Goal: Task Accomplishment & Management: Manage account settings

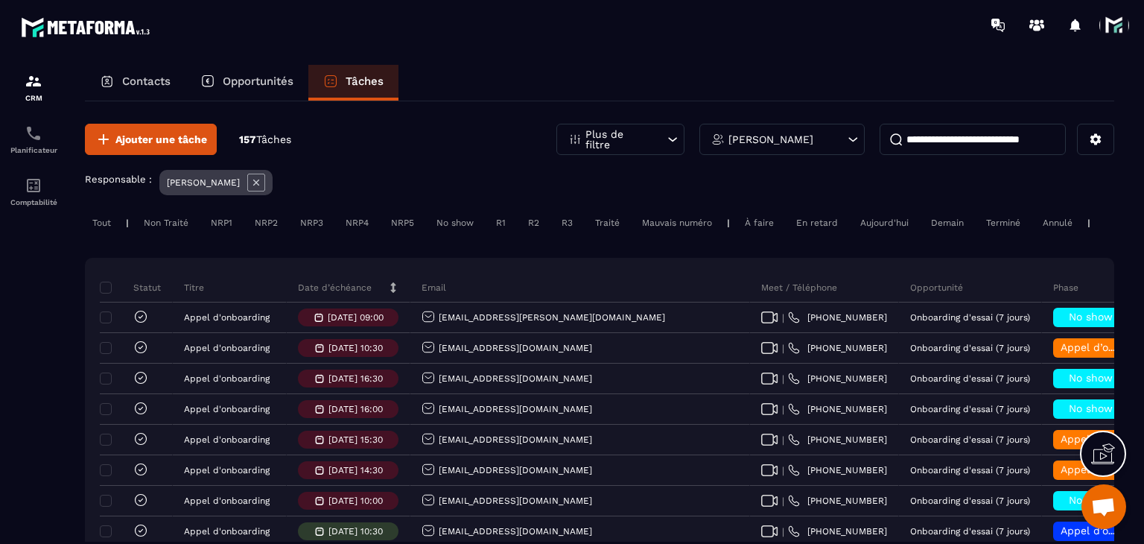
click at [363, 290] on div "Date d’échéance" at bounding box center [349, 288] width 124 height 30
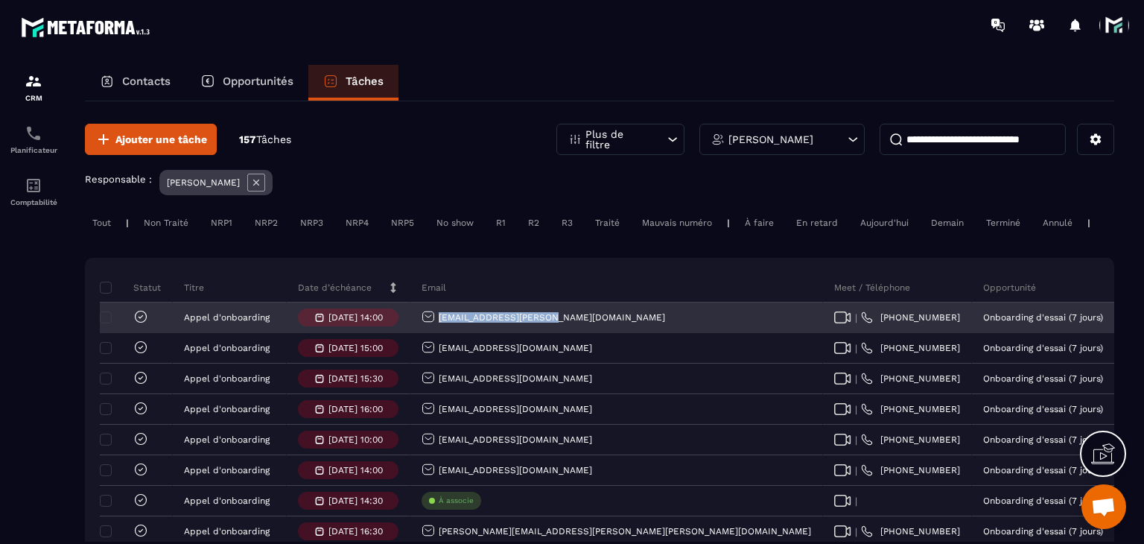
drag, startPoint x: 557, startPoint y: 333, endPoint x: 438, endPoint y: 338, distance: 119.2
click at [438, 333] on div "[EMAIL_ADDRESS][PERSON_NAME][DOMAIN_NAME]" at bounding box center [616, 318] width 412 height 30
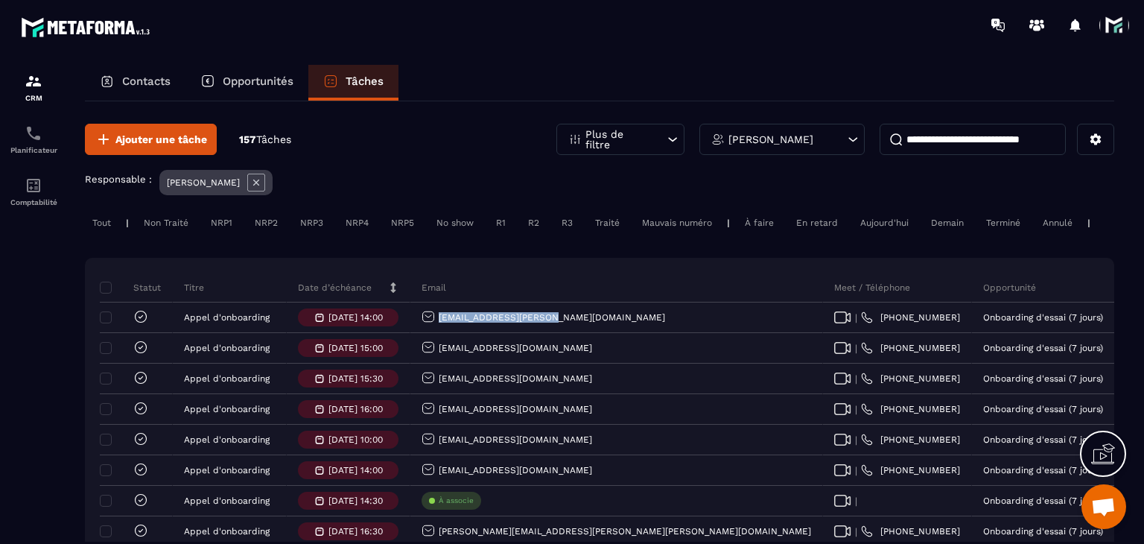
copy p "psyvan.lucas@gmail.com"
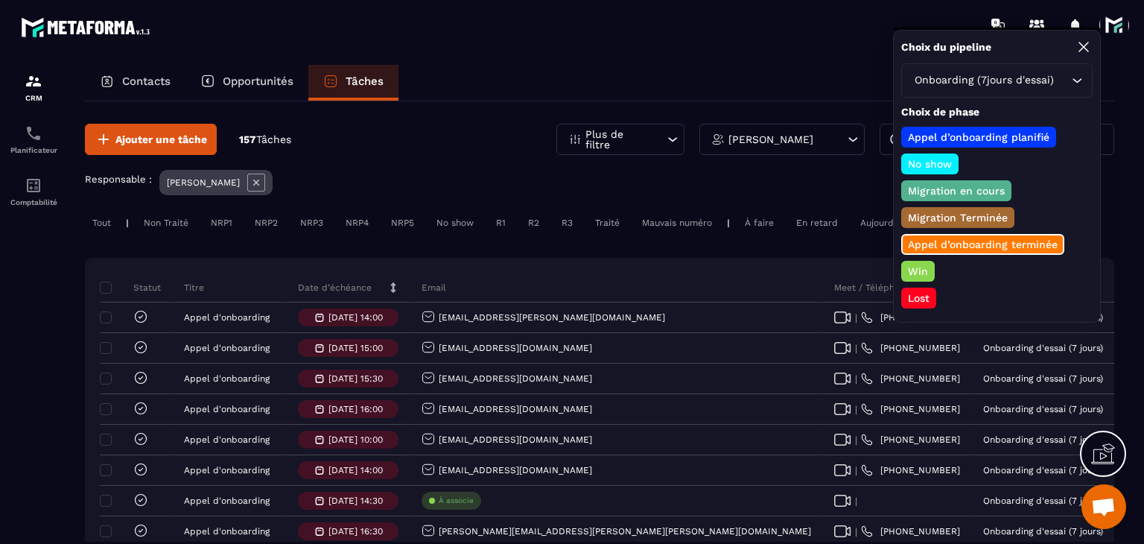
click at [923, 264] on p "Win" at bounding box center [917, 271] width 25 height 15
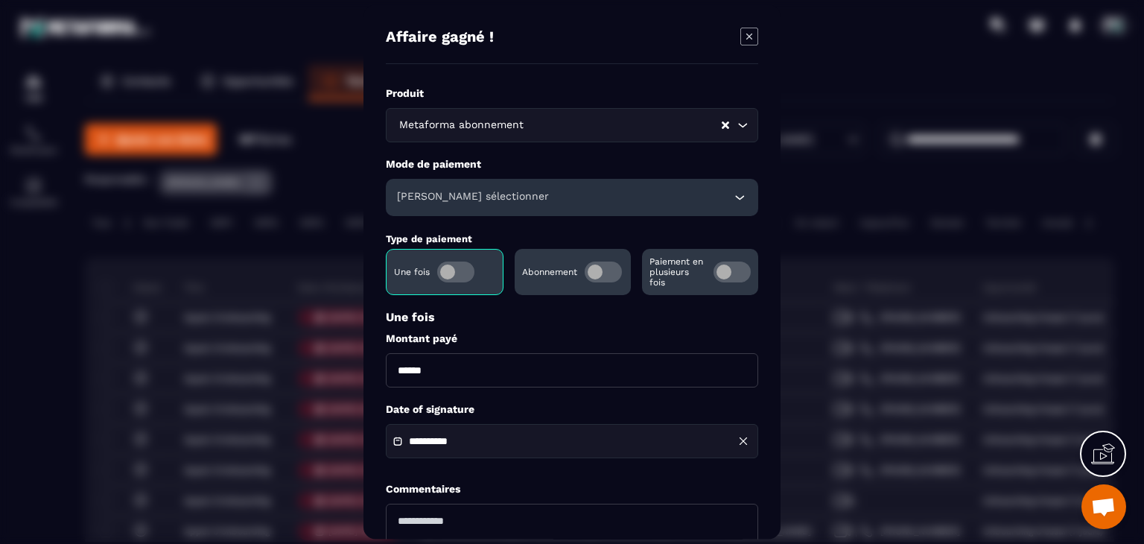
click at [391, 354] on input "******" at bounding box center [572, 370] width 372 height 34
type input "*******"
click at [474, 206] on div "Veuillez sélectionner" at bounding box center [572, 197] width 372 height 37
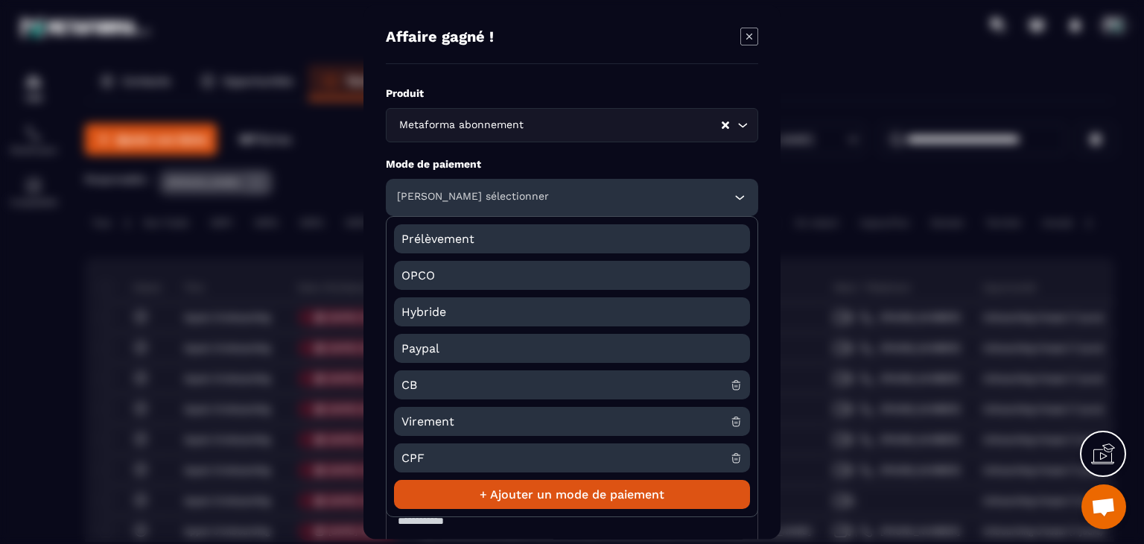
click at [429, 379] on span "CB" at bounding box center [565, 384] width 328 height 29
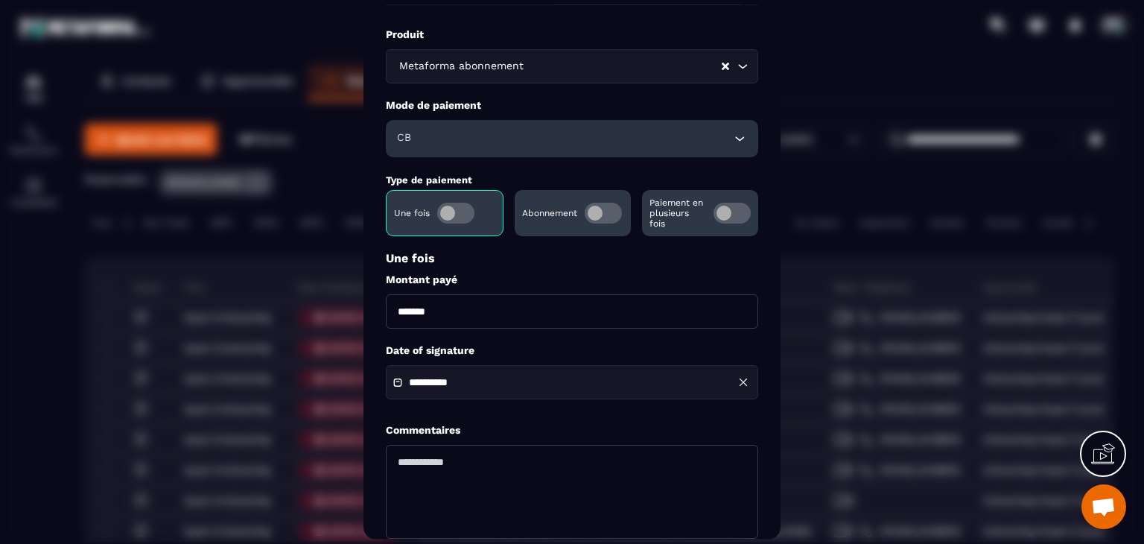
scroll to position [74, 0]
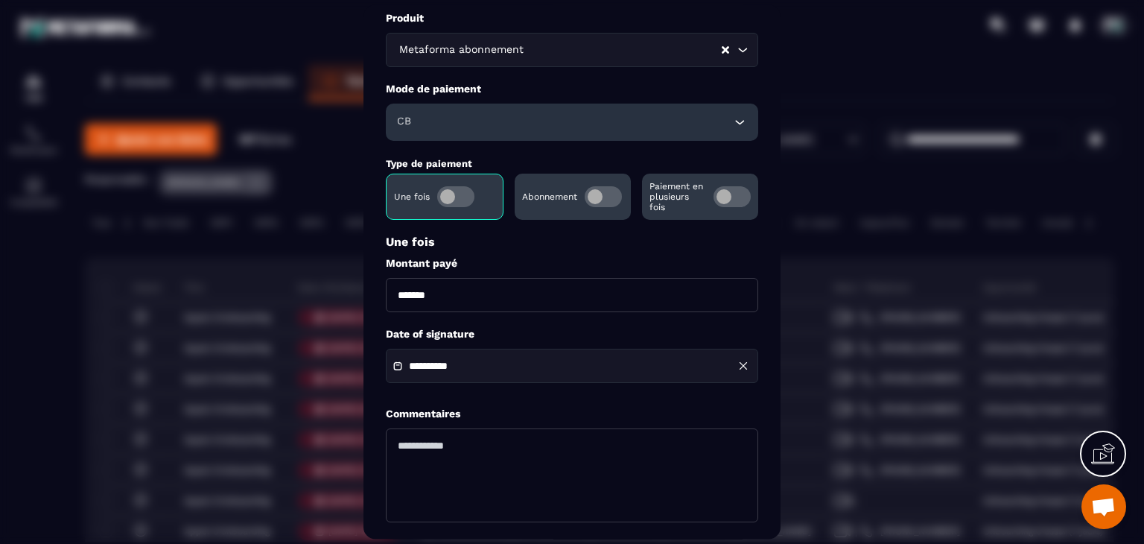
click at [477, 368] on input "**********" at bounding box center [461, 366] width 104 height 11
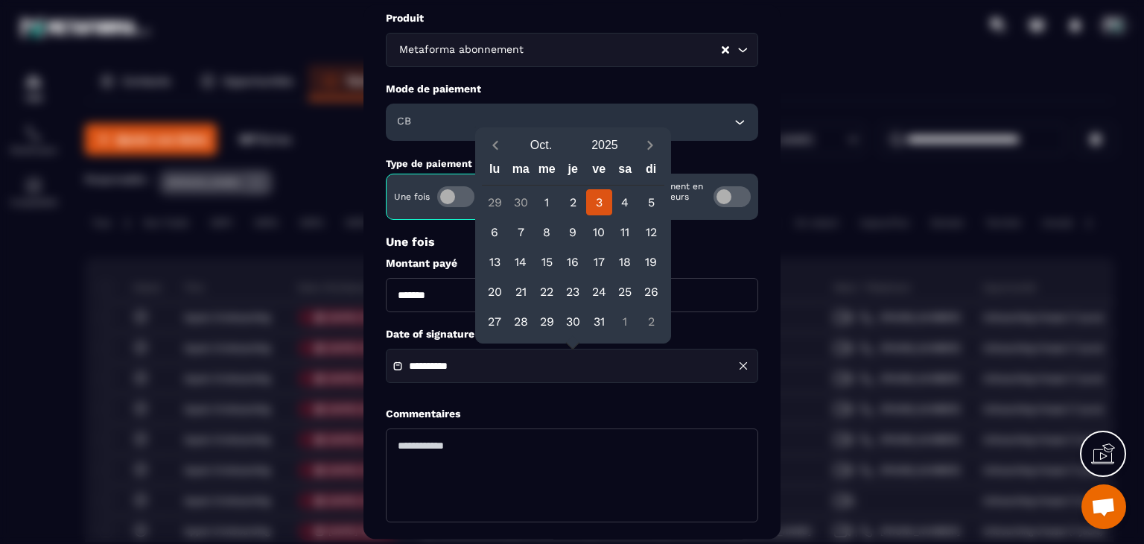
click at [507, 151] on button "Previous month" at bounding box center [496, 146] width 28 height 20
click at [501, 147] on icon "Previous month" at bounding box center [495, 145] width 15 height 15
click at [499, 147] on icon "Previous month" at bounding box center [495, 145] width 15 height 15
click at [579, 230] on div "10" at bounding box center [573, 232] width 26 height 26
type input "**********"
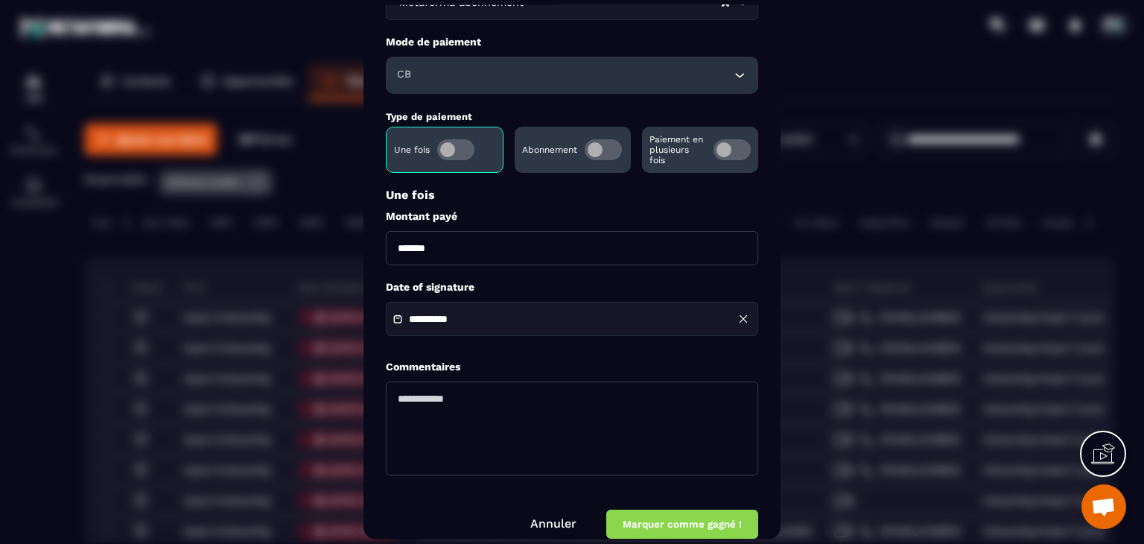
scroll to position [144, 0]
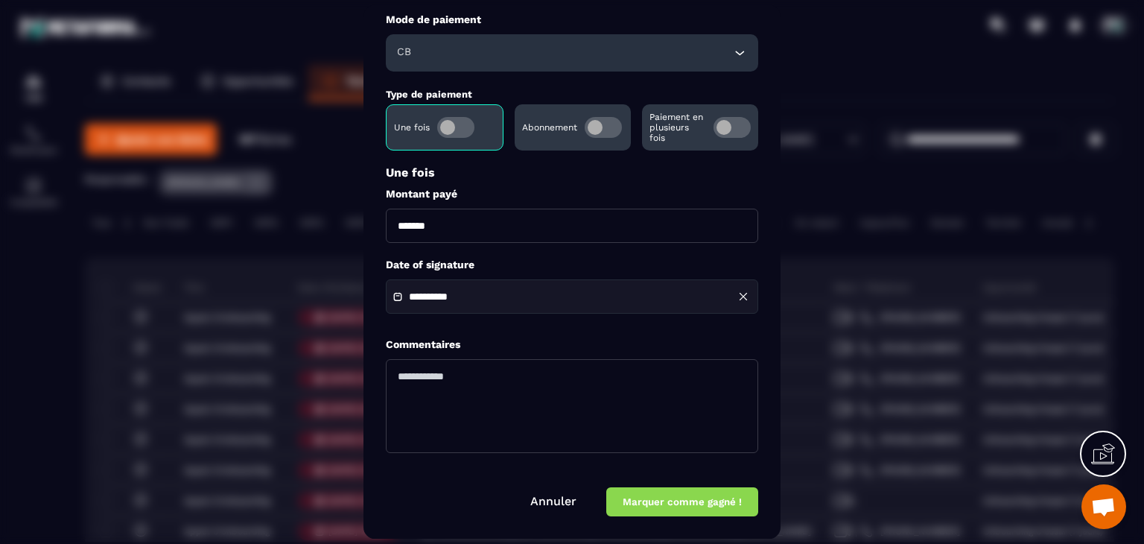
click at [688, 510] on button "Marquer comme gagné !" at bounding box center [682, 502] width 152 height 29
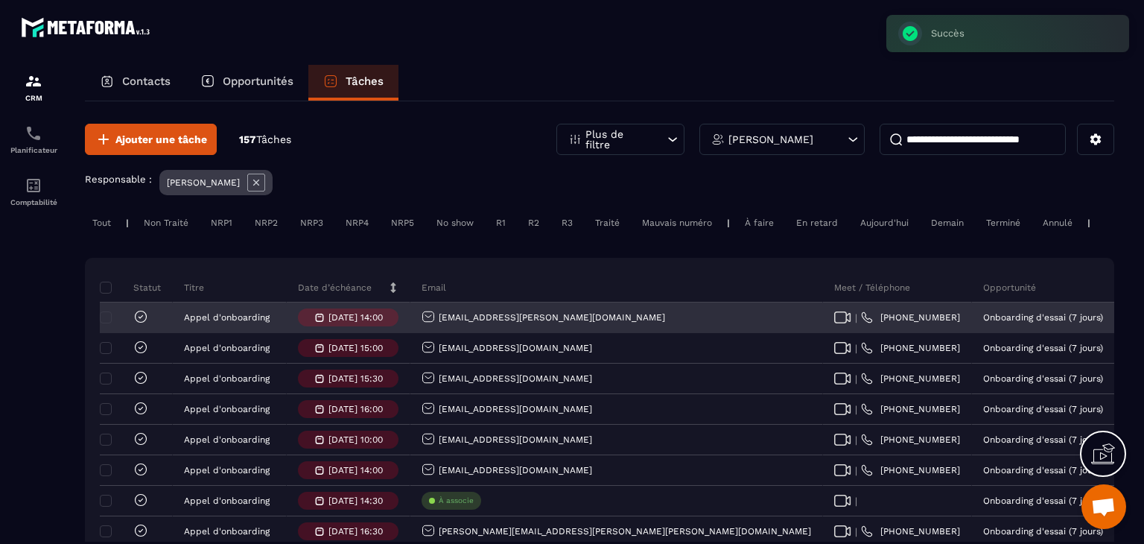
click at [140, 324] on icon at bounding box center [140, 316] width 15 height 15
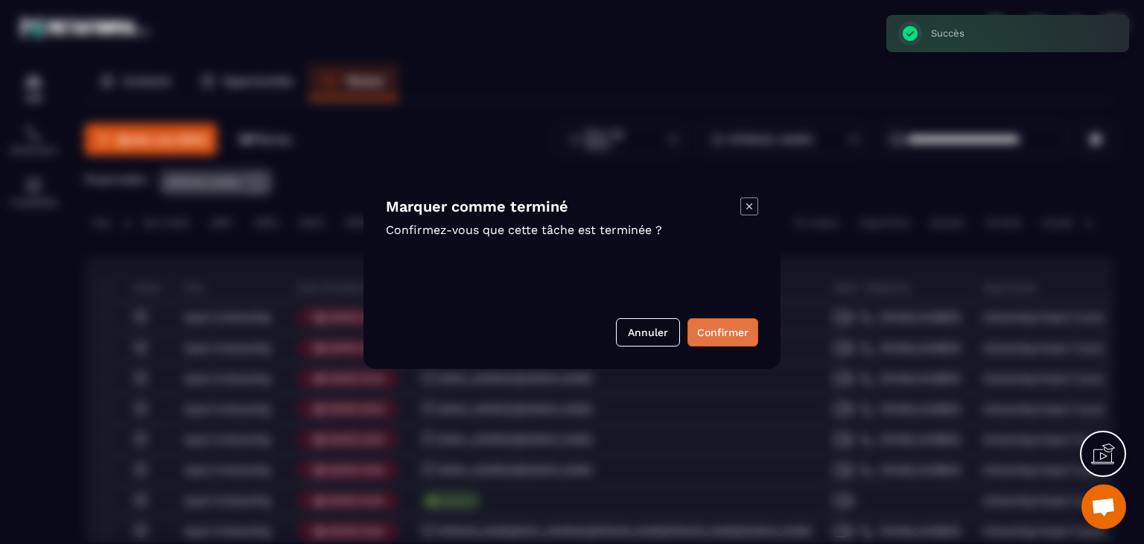
click at [737, 337] on button "Confirmer" at bounding box center [722, 332] width 71 height 28
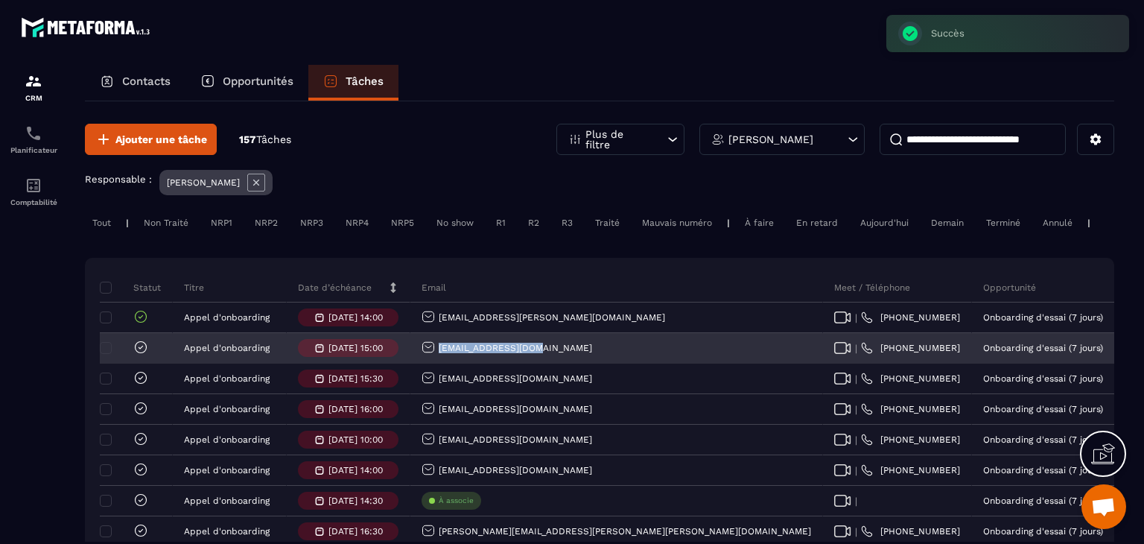
drag, startPoint x: 555, startPoint y: 355, endPoint x: 436, endPoint y: 355, distance: 119.1
click at [436, 355] on div "Schelup66@gmail.com" at bounding box center [616, 349] width 412 height 30
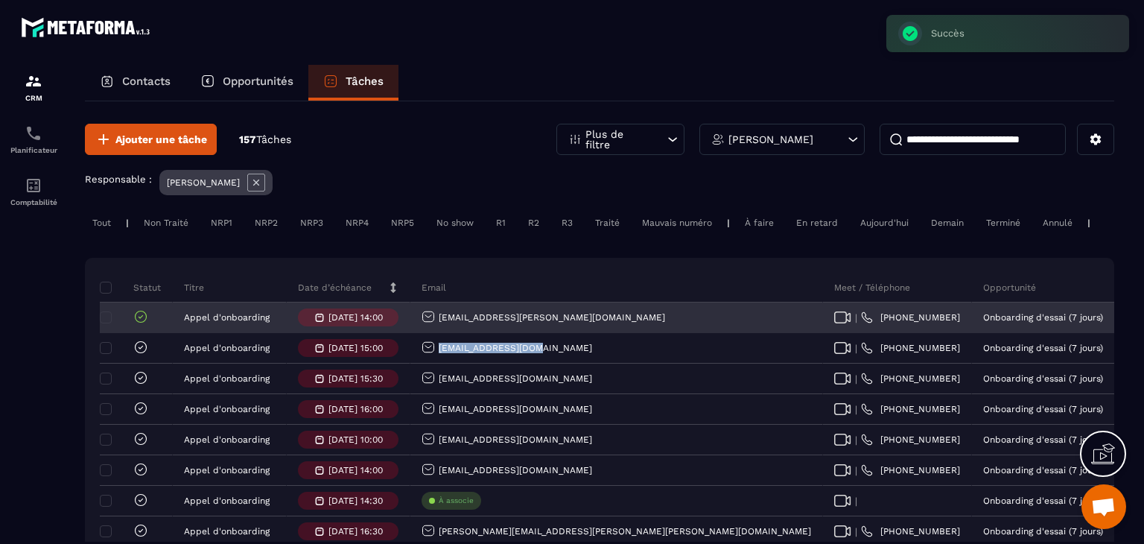
copy p "Schelup66@gmail.com"
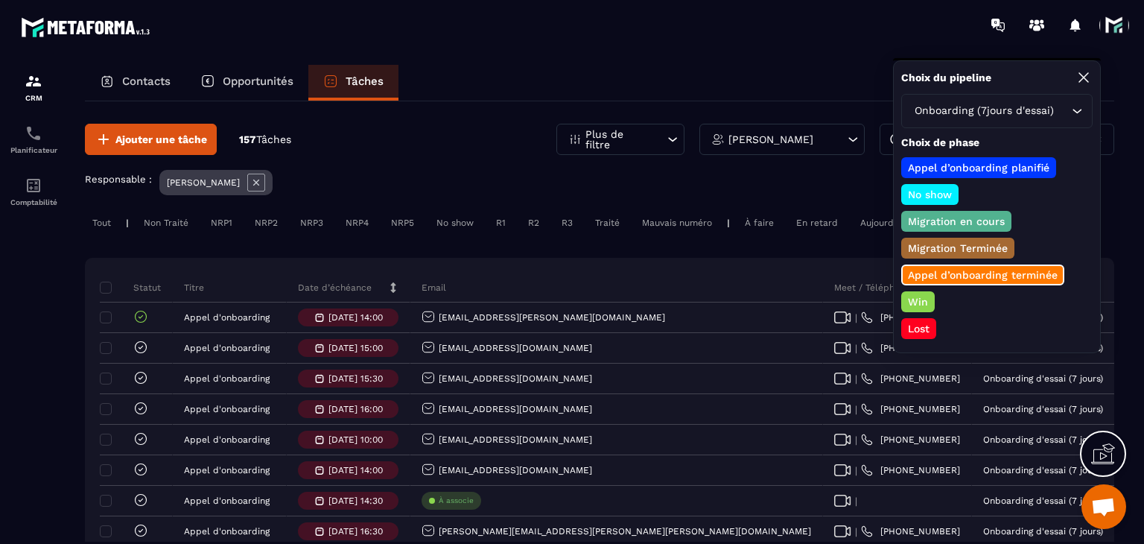
click at [918, 295] on p "Win" at bounding box center [917, 301] width 25 height 15
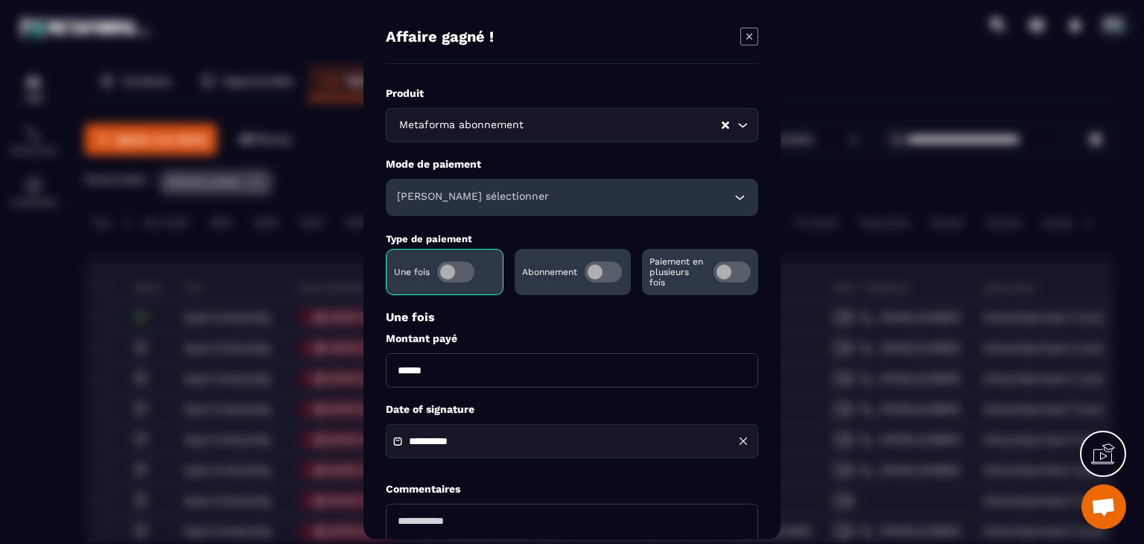
click at [408, 370] on input "******" at bounding box center [572, 370] width 372 height 34
type input "*******"
drag, startPoint x: 477, startPoint y: 167, endPoint x: 480, endPoint y: 175, distance: 9.0
click at [477, 165] on label "Mode de paiement" at bounding box center [572, 164] width 372 height 14
click at [483, 182] on div "Veuillez sélectionner" at bounding box center [572, 197] width 372 height 37
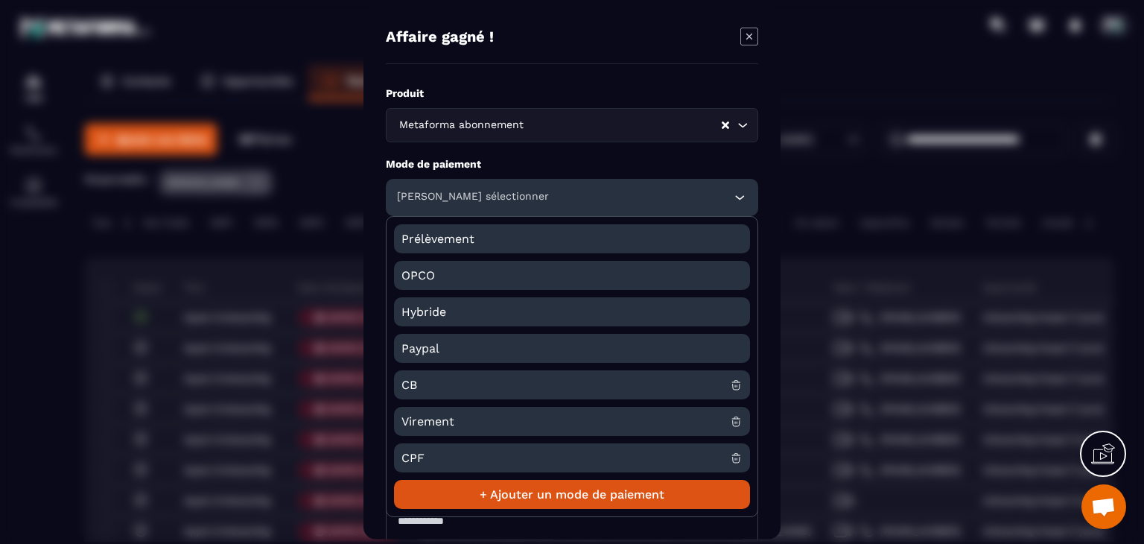
click at [434, 380] on span "CB" at bounding box center [565, 384] width 328 height 29
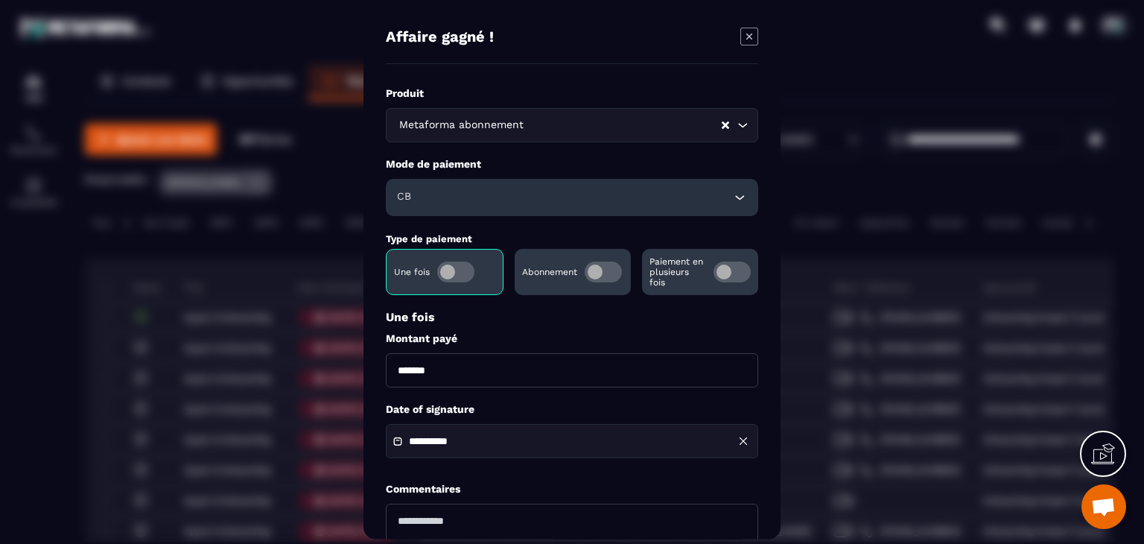
scroll to position [74, 0]
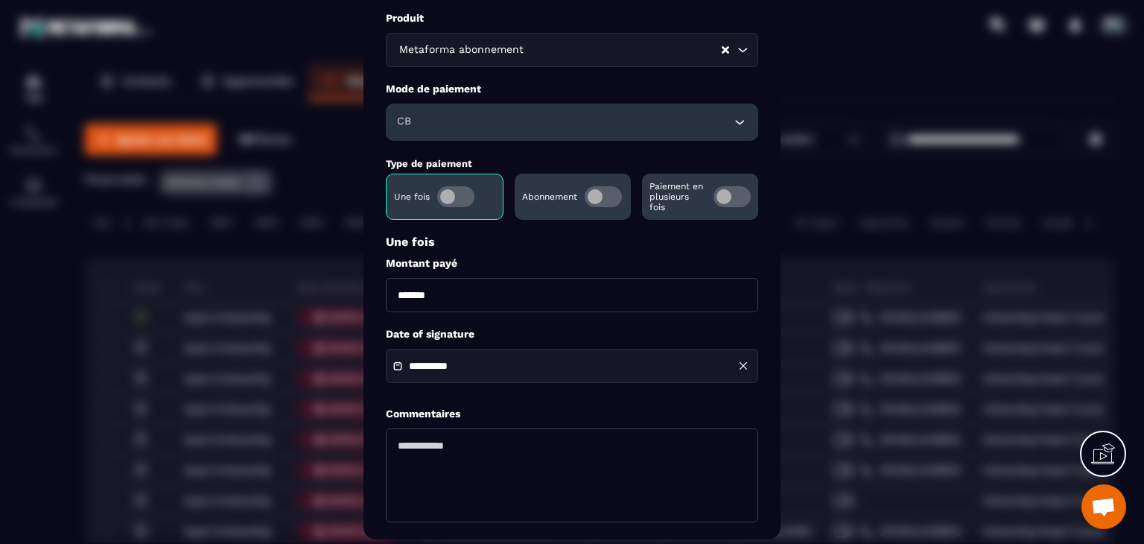
click at [437, 439] on textarea "Modal window" at bounding box center [572, 476] width 372 height 94
click at [459, 375] on div "**********" at bounding box center [572, 366] width 372 height 34
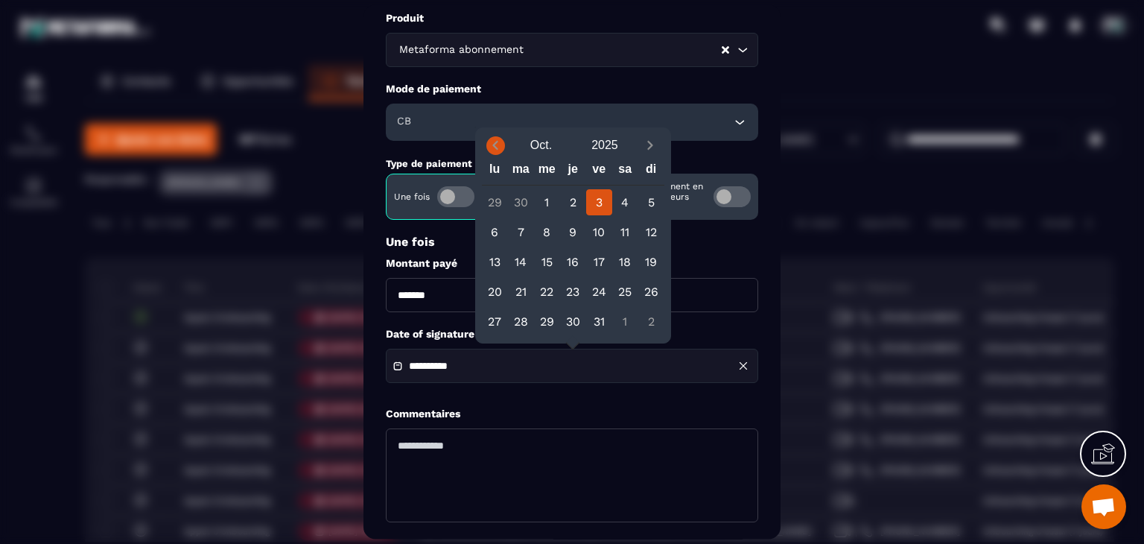
click at [499, 146] on icon "Previous month" at bounding box center [495, 145] width 15 height 15
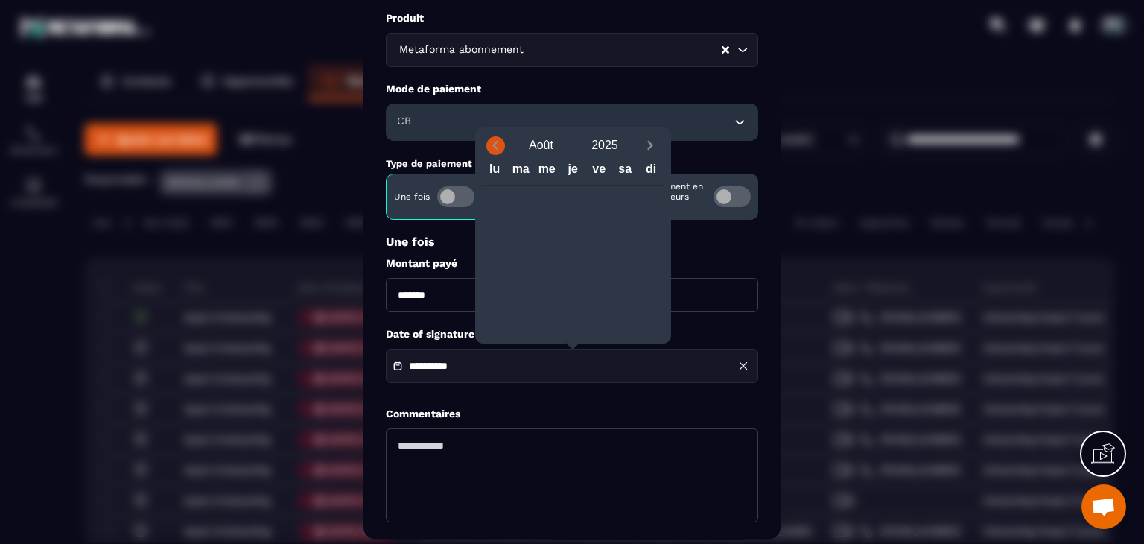
click at [497, 150] on icon "Previous month" at bounding box center [495, 145] width 15 height 15
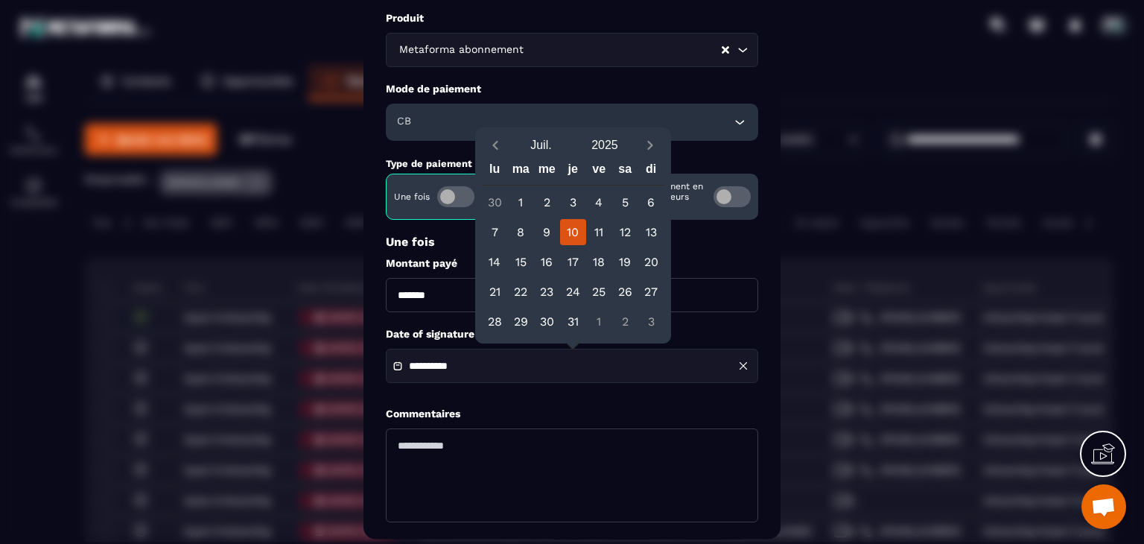
click at [580, 238] on div "10" at bounding box center [573, 232] width 26 height 26
type input "**********"
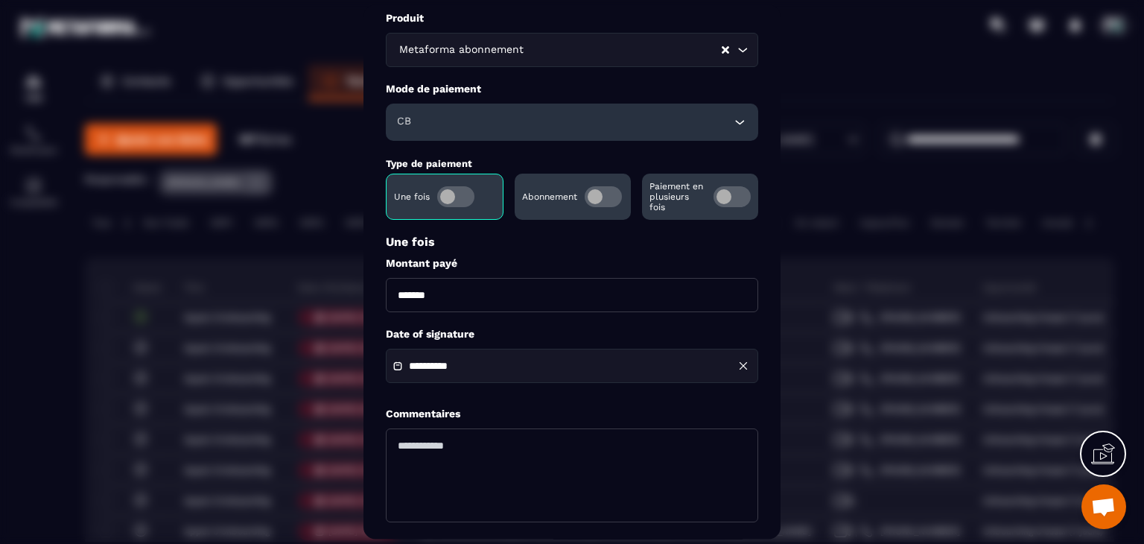
scroll to position [144, 0]
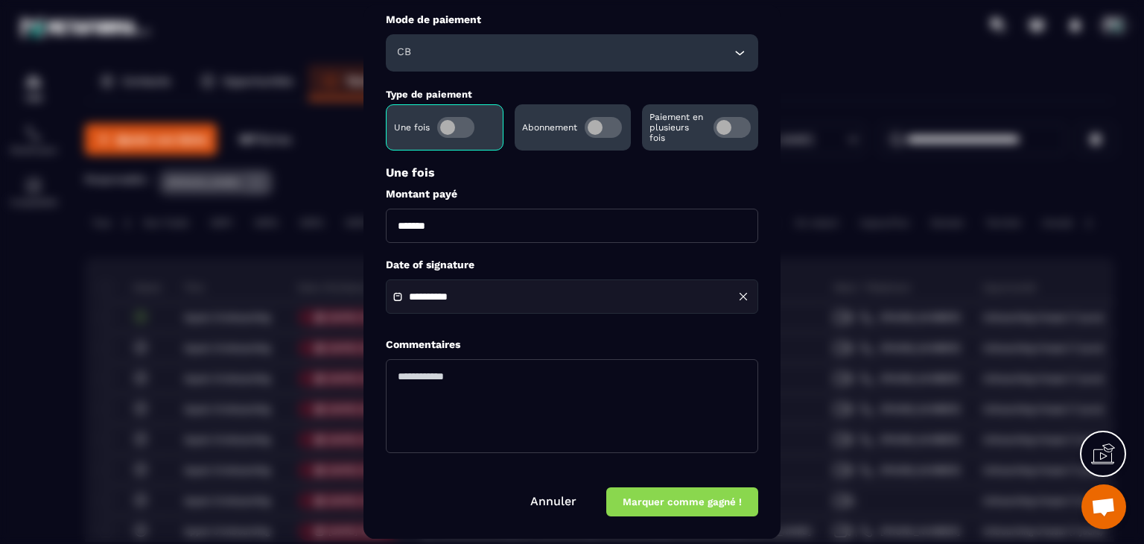
click at [664, 503] on button "Marquer comme gagné !" at bounding box center [682, 502] width 152 height 29
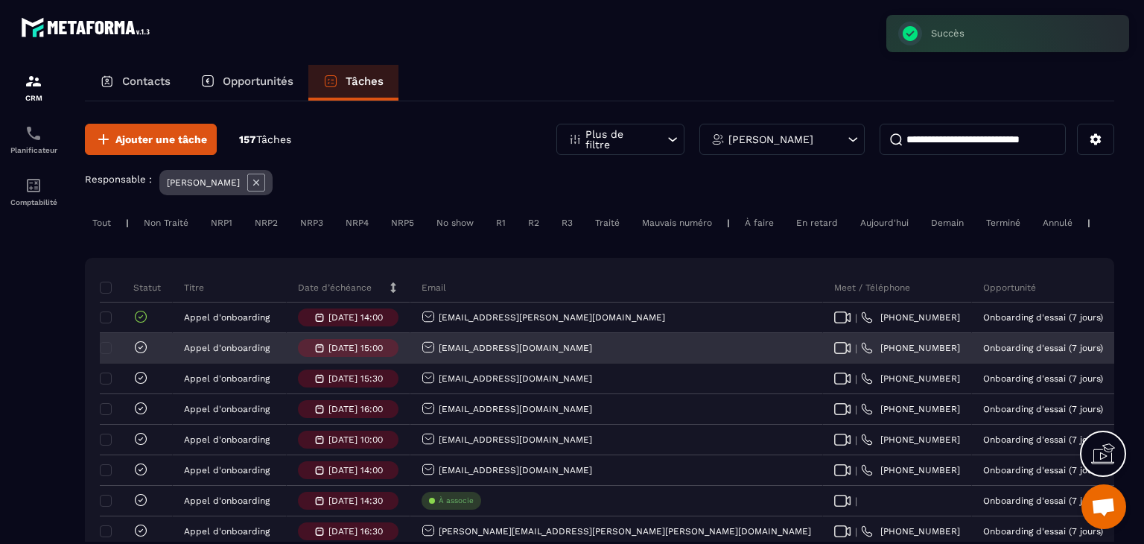
click at [142, 354] on icon at bounding box center [140, 347] width 15 height 15
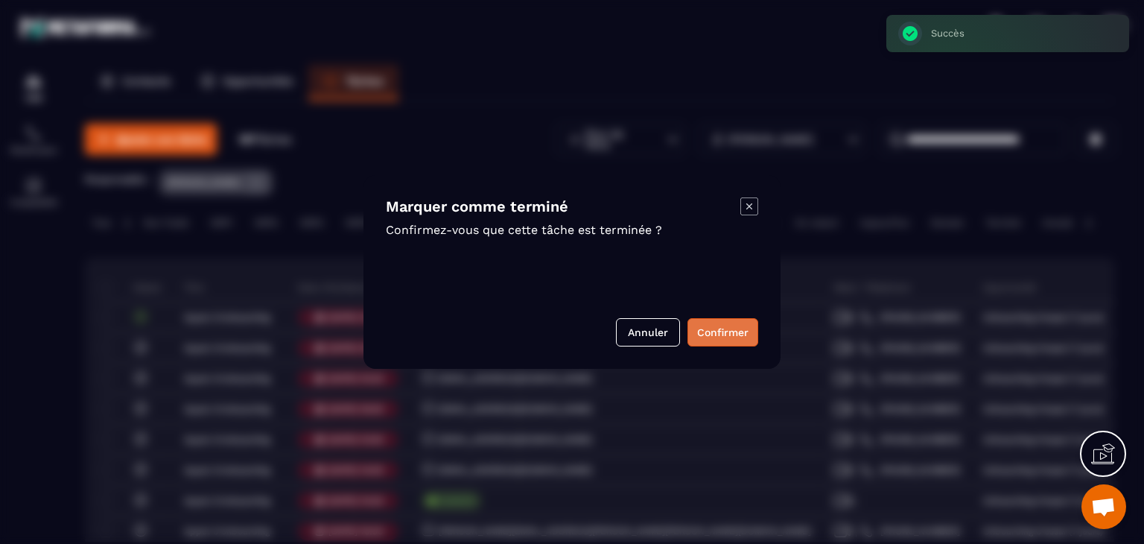
click at [703, 332] on button "Confirmer" at bounding box center [722, 332] width 71 height 28
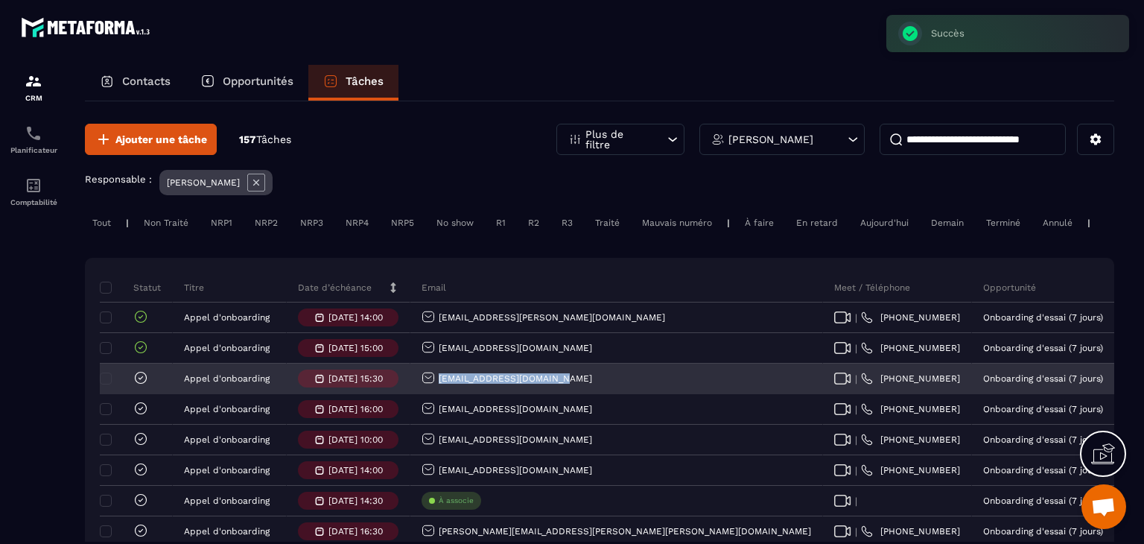
drag, startPoint x: 588, startPoint y: 392, endPoint x: 436, endPoint y: 391, distance: 151.9
click at [436, 391] on div "duffiejonathan@gmail.com" at bounding box center [616, 379] width 412 height 30
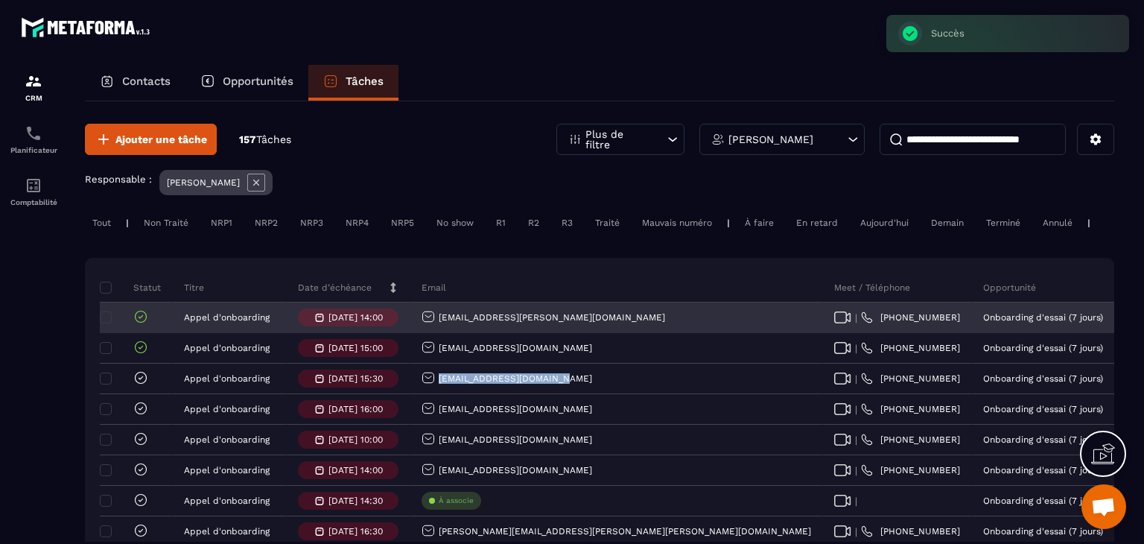
copy p "duffiejonathan@gmail.com"
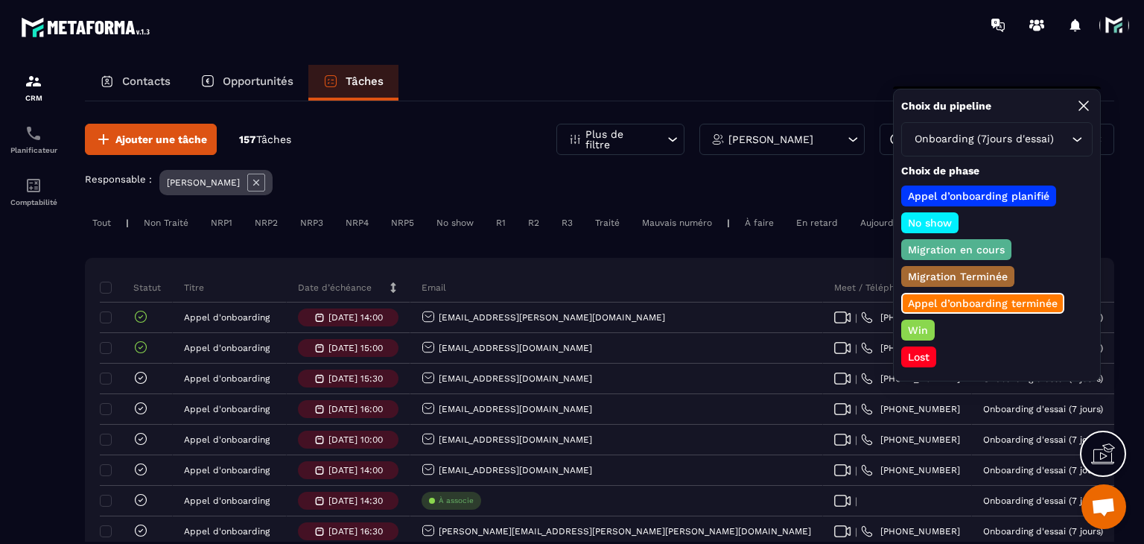
click at [917, 325] on p "Win" at bounding box center [917, 329] width 25 height 15
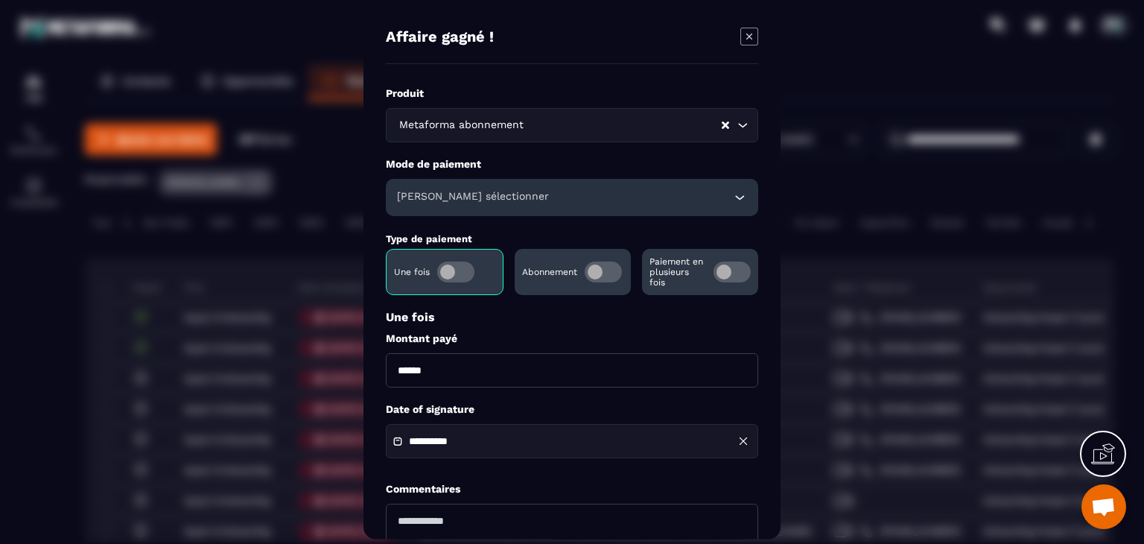
click at [474, 201] on h6 "Veuillez sélectionner" at bounding box center [473, 197] width 152 height 15
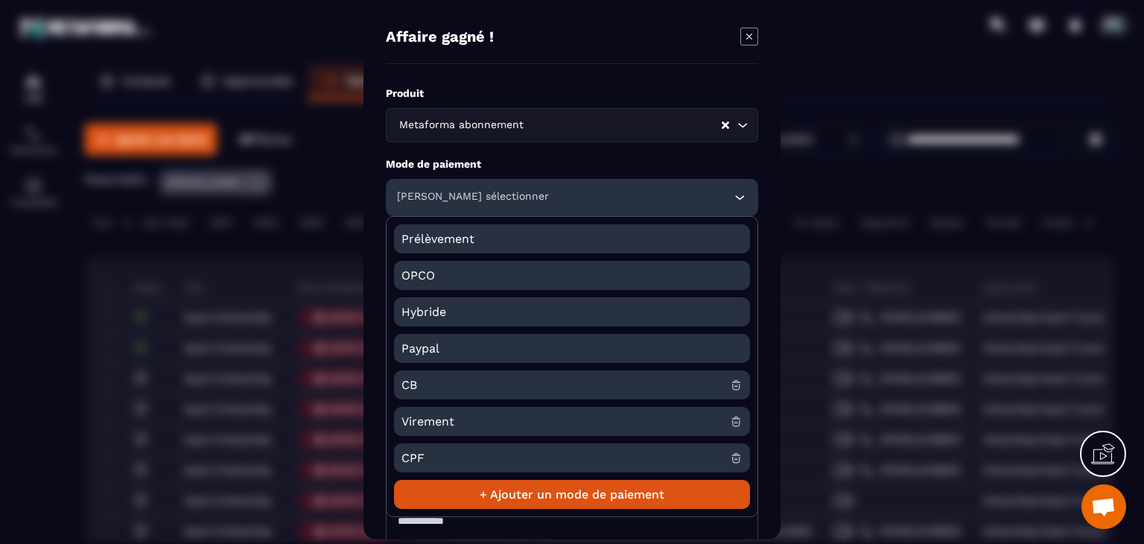
click at [426, 383] on span "CB" at bounding box center [565, 384] width 328 height 29
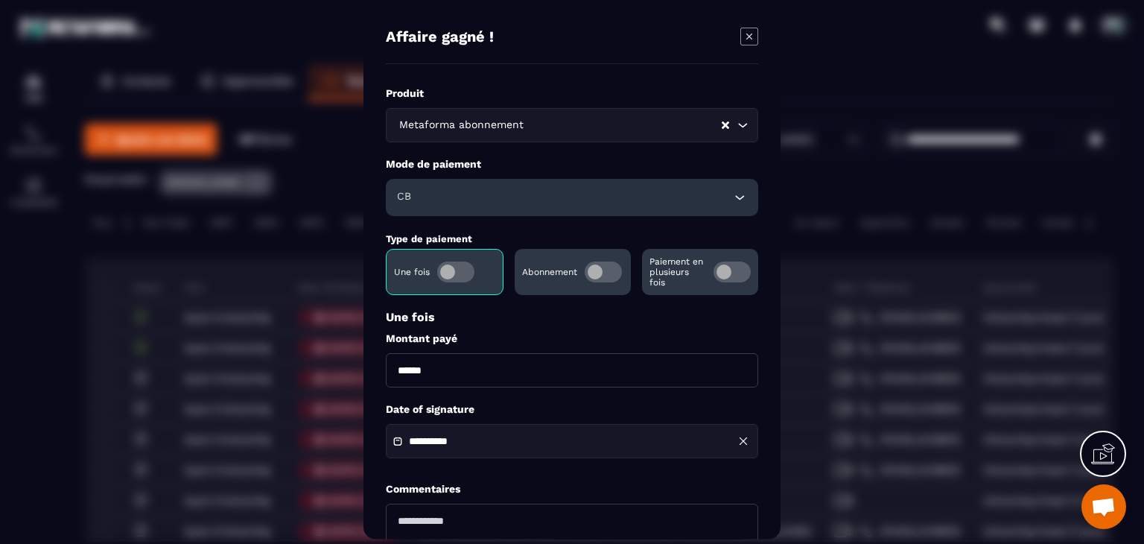
click at [393, 369] on input "******" at bounding box center [572, 370] width 372 height 34
type input "*******"
click at [445, 440] on input "**********" at bounding box center [461, 441] width 104 height 11
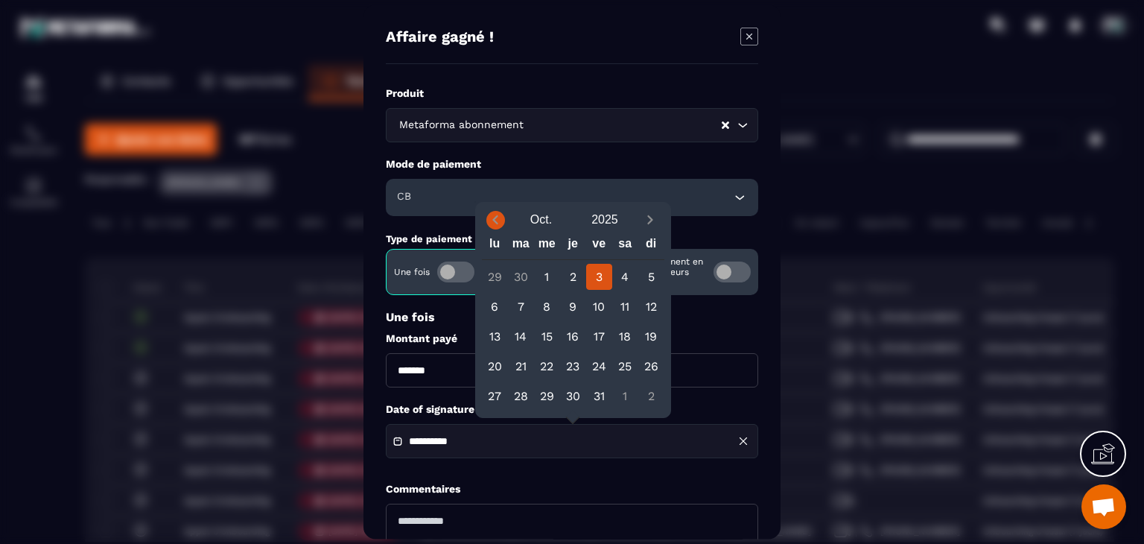
click at [501, 221] on icon "Previous month" at bounding box center [495, 219] width 15 height 15
click at [491, 230] on div "Août 2025" at bounding box center [573, 220] width 182 height 26
click at [494, 226] on icon "Previous month" at bounding box center [495, 219] width 15 height 15
click at [575, 373] on div "24" at bounding box center [573, 366] width 26 height 26
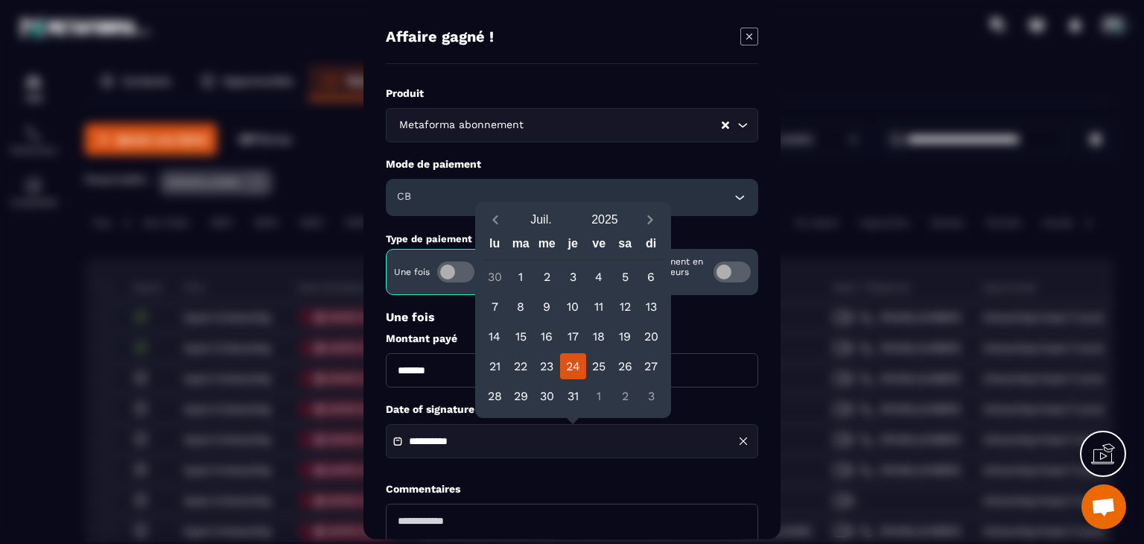
type input "**********"
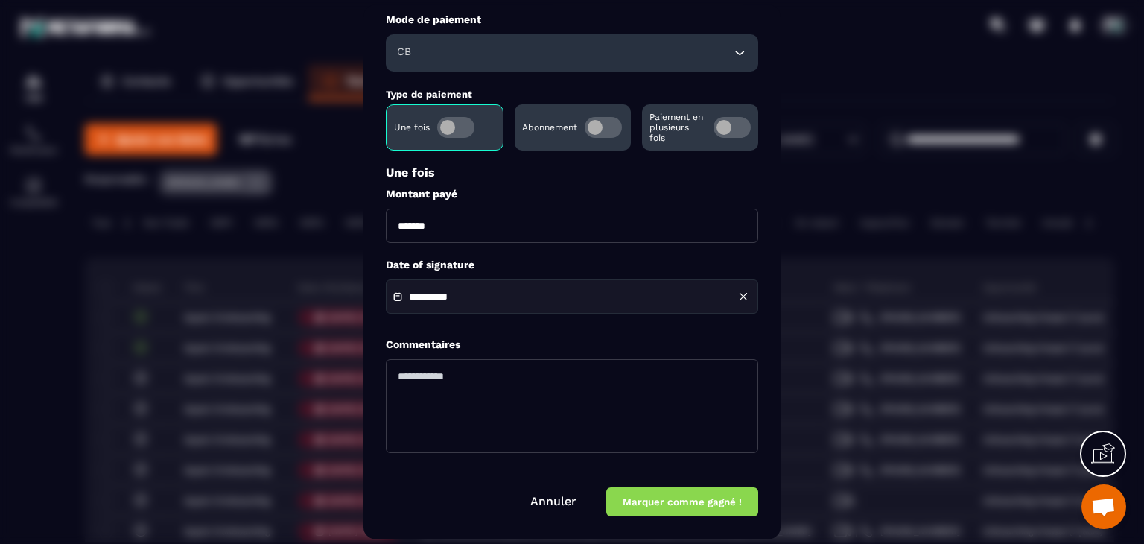
click at [698, 511] on button "Marquer comme gagné !" at bounding box center [682, 502] width 152 height 29
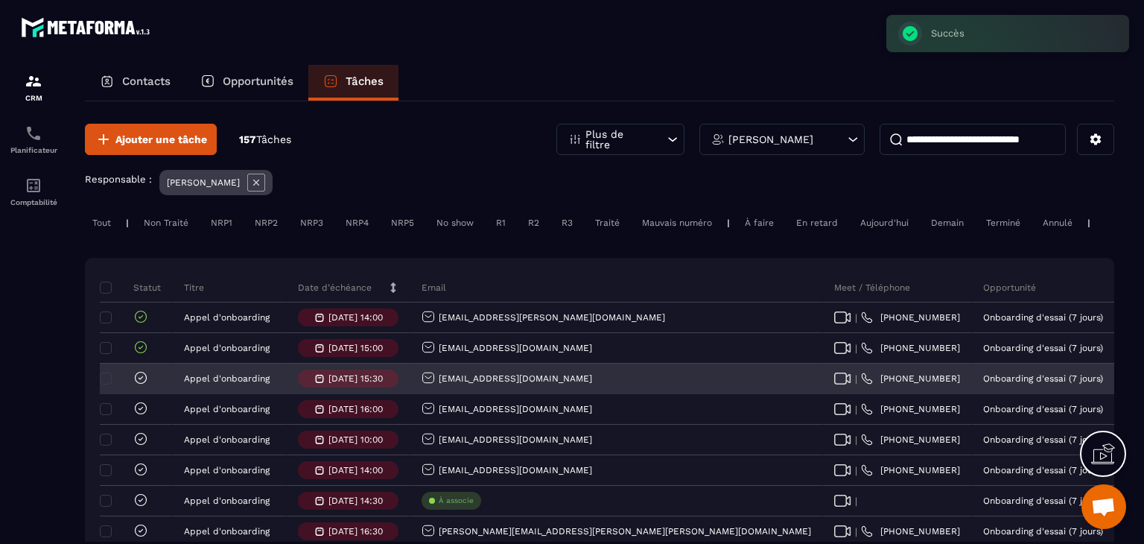
click at [141, 385] on icon at bounding box center [140, 377] width 15 height 15
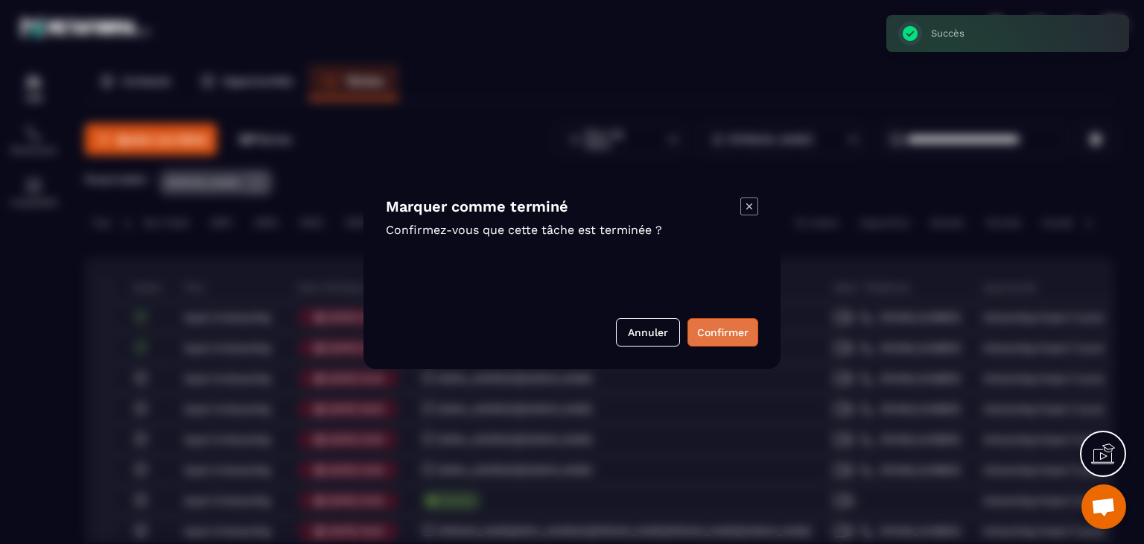
click at [732, 329] on button "Confirmer" at bounding box center [722, 332] width 71 height 28
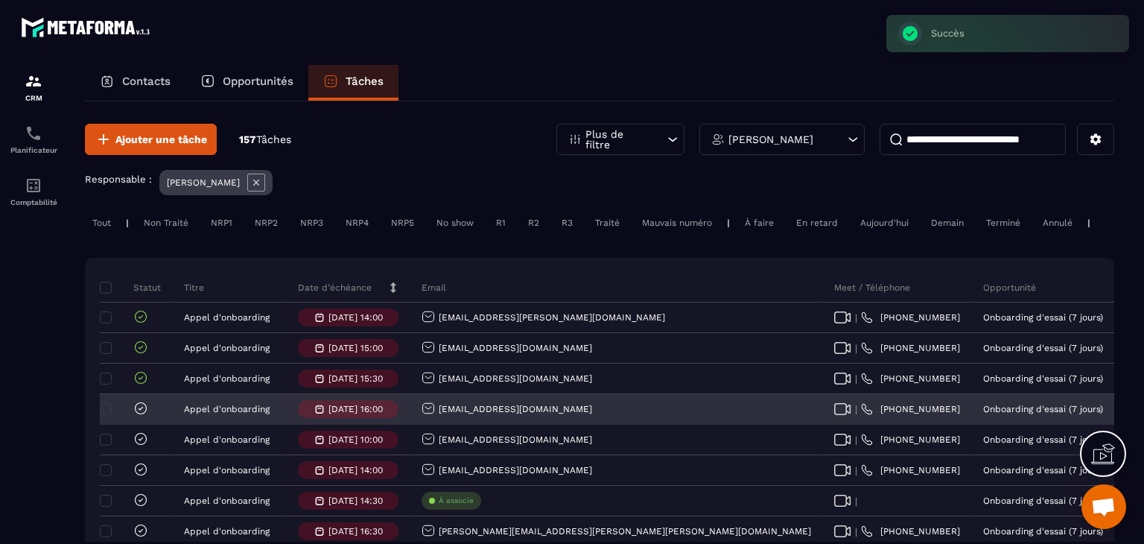
drag, startPoint x: 611, startPoint y: 424, endPoint x: 433, endPoint y: 430, distance: 178.1
click at [433, 424] on div "Direction@grainesdereussite.com" at bounding box center [616, 410] width 412 height 30
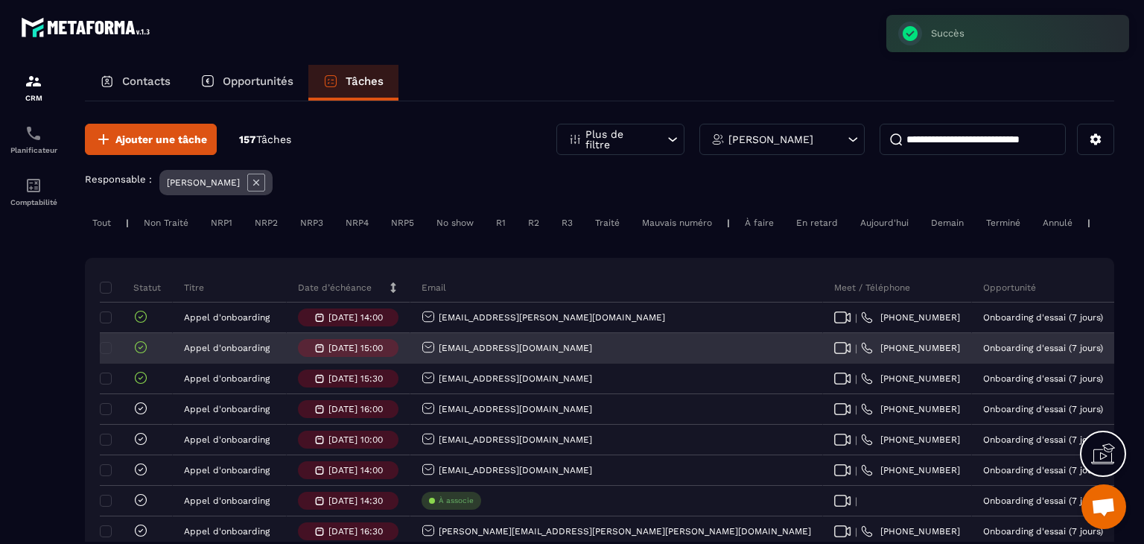
copy p "Direction@grainesdereussite.com"
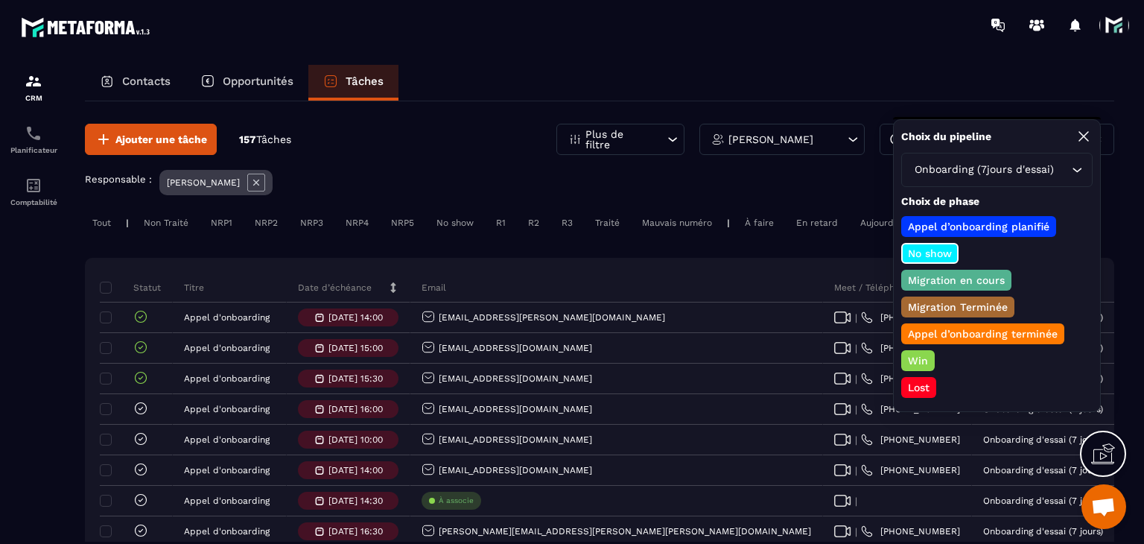
click at [912, 380] on p "Lost" at bounding box center [918, 387] width 26 height 15
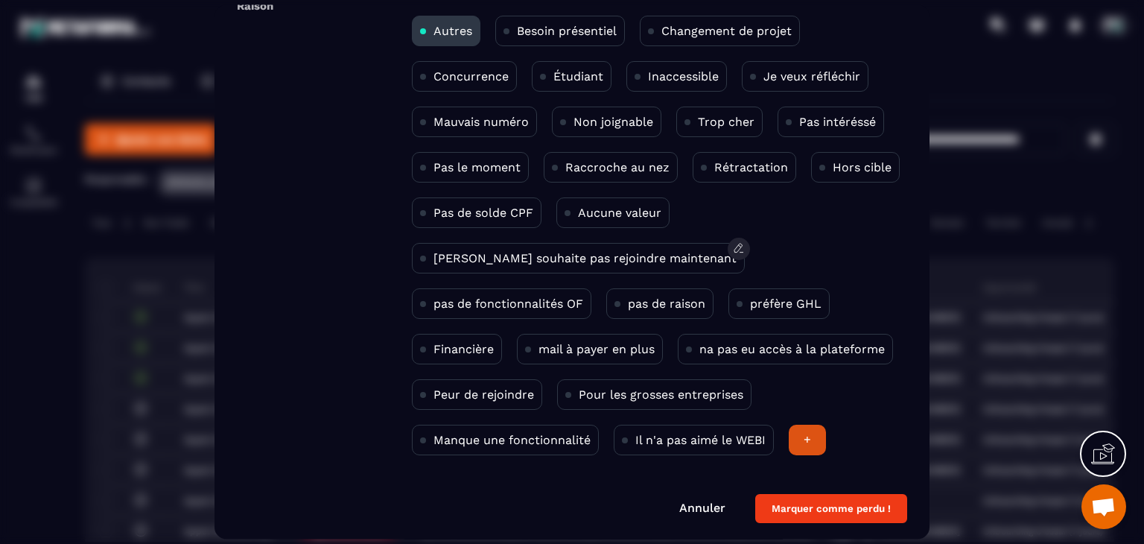
scroll to position [97, 0]
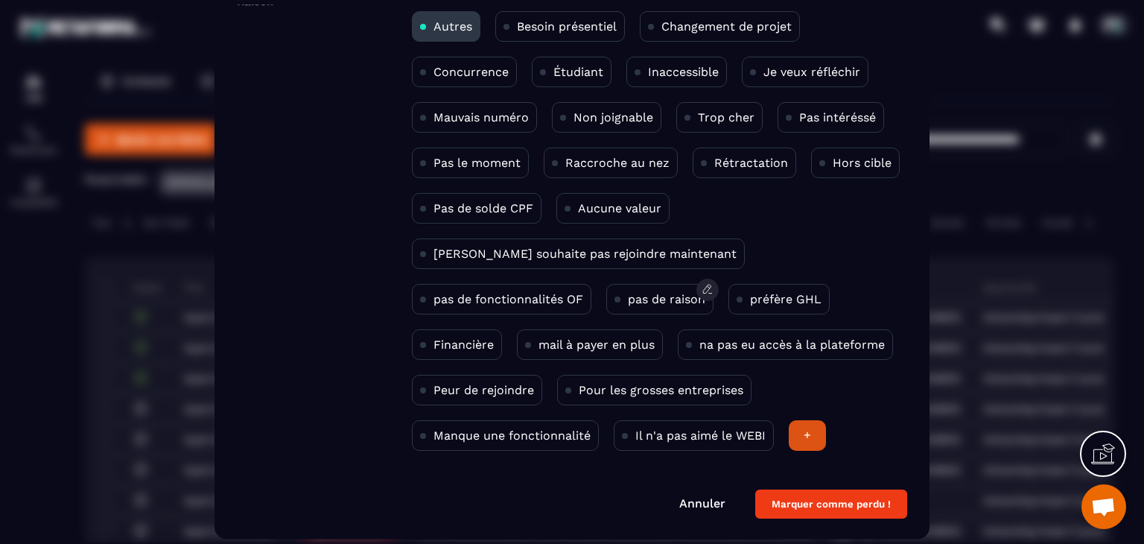
click at [628, 302] on p "pas de raison" at bounding box center [666, 300] width 77 height 14
click at [810, 519] on div "Affaire perdue.. Raison Autres Besoin présentiel Changement de projet Concurren…" at bounding box center [571, 272] width 715 height 534
click at [811, 513] on button "Marquer comme perdu !" at bounding box center [831, 504] width 152 height 29
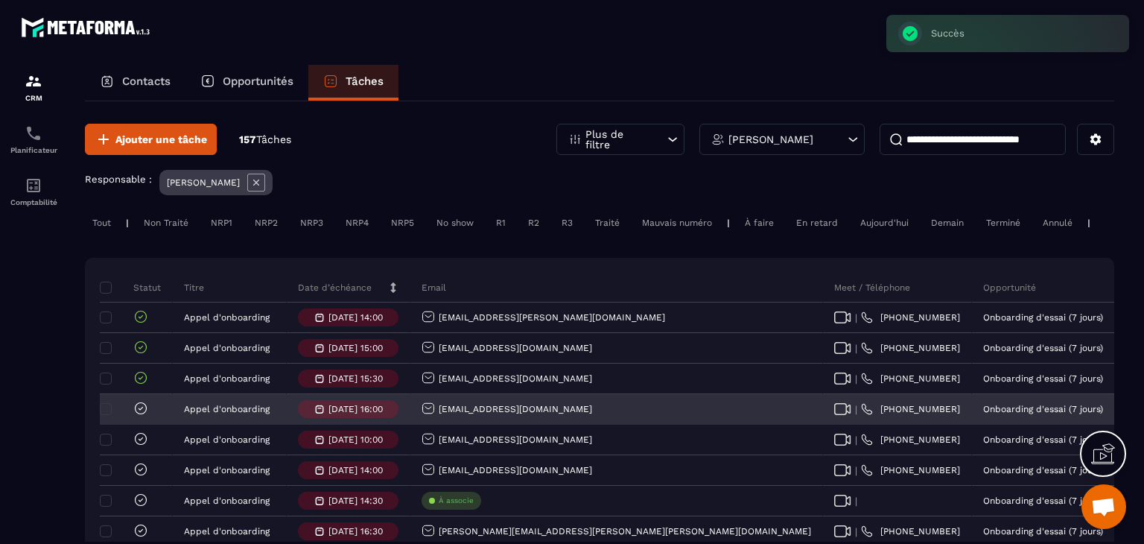
click at [140, 415] on icon at bounding box center [140, 408] width 15 height 15
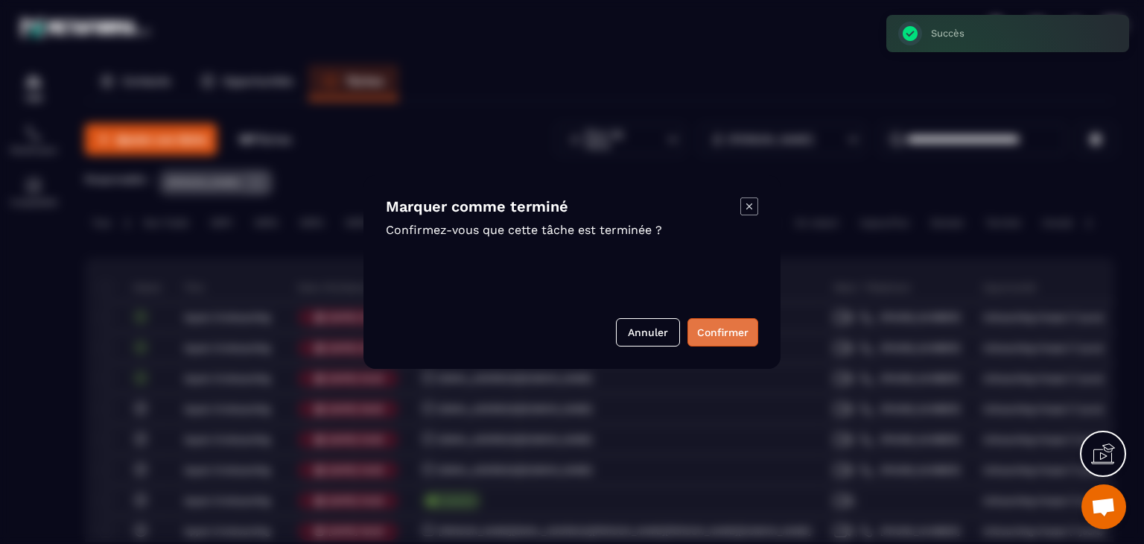
click at [730, 331] on button "Confirmer" at bounding box center [722, 332] width 71 height 28
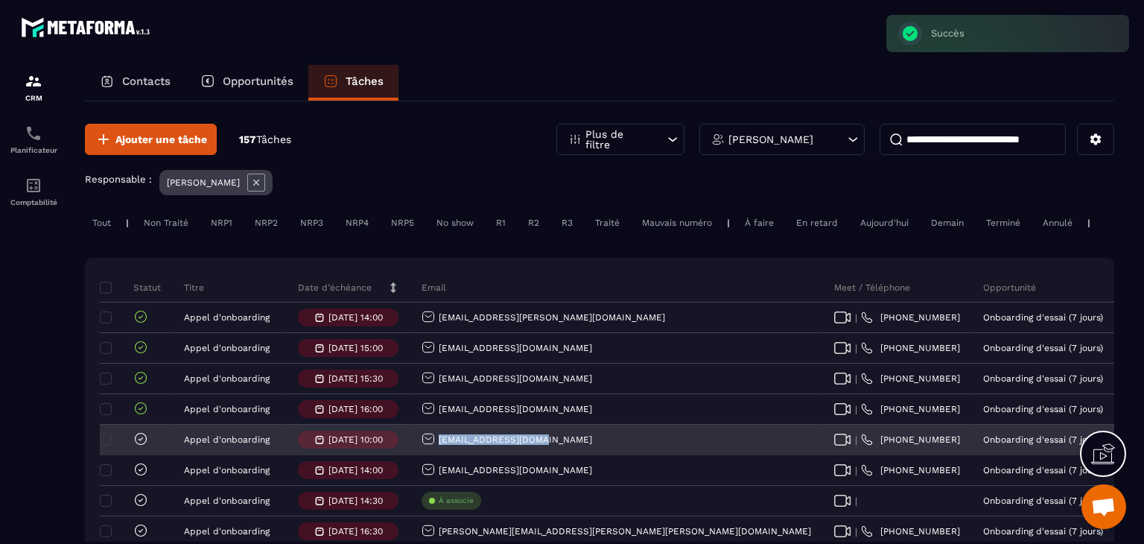
drag, startPoint x: 576, startPoint y: 450, endPoint x: 432, endPoint y: 458, distance: 143.9
click at [432, 455] on div "magrayssac@gmail.com" at bounding box center [616, 440] width 412 height 30
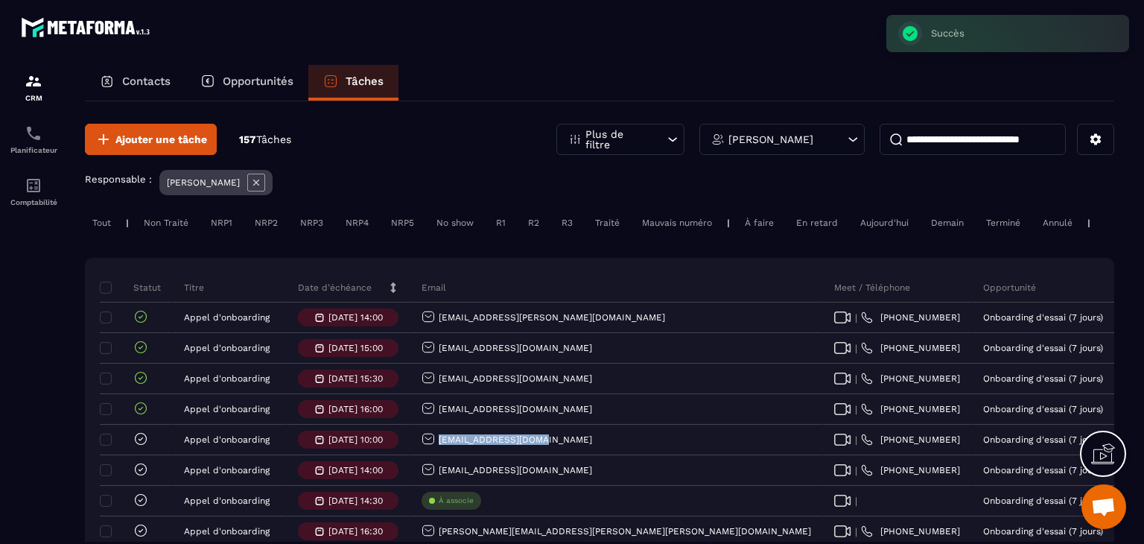
copy p "magrayssac@gmail.com"
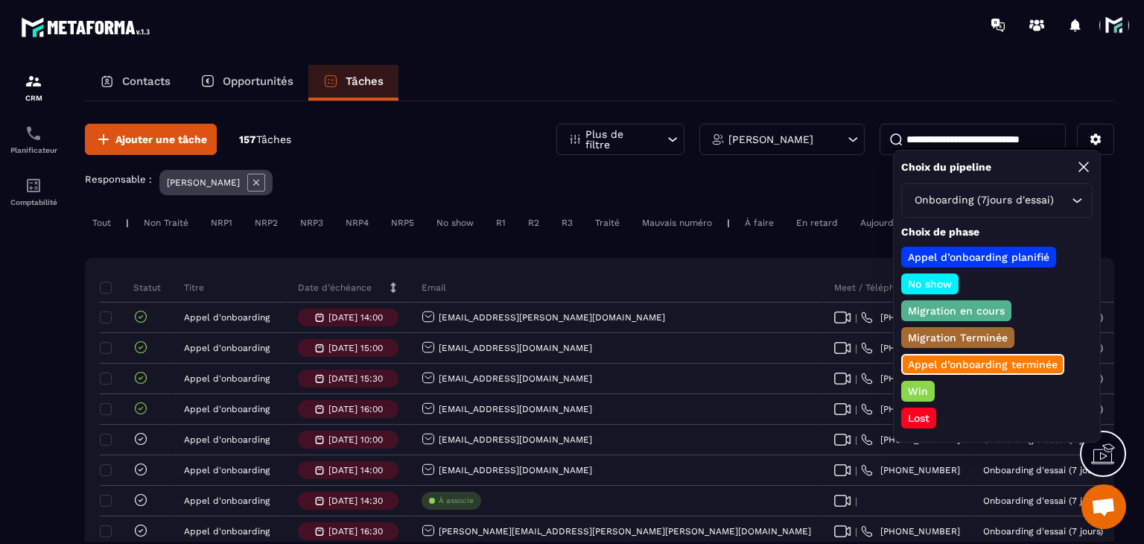
click at [914, 392] on p "Win" at bounding box center [917, 390] width 25 height 15
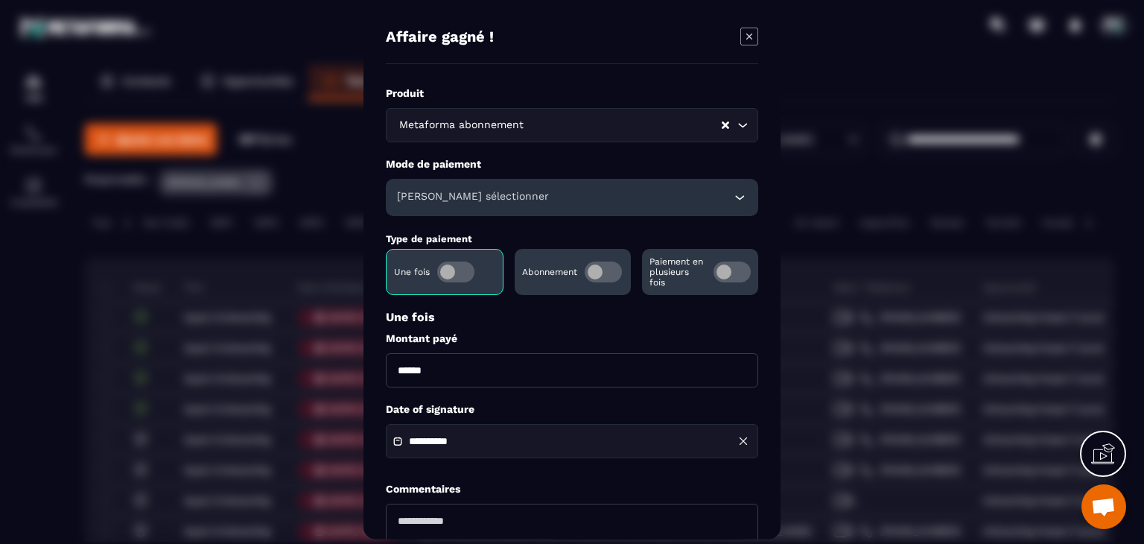
click at [611, 270] on span "Modal window" at bounding box center [602, 271] width 37 height 21
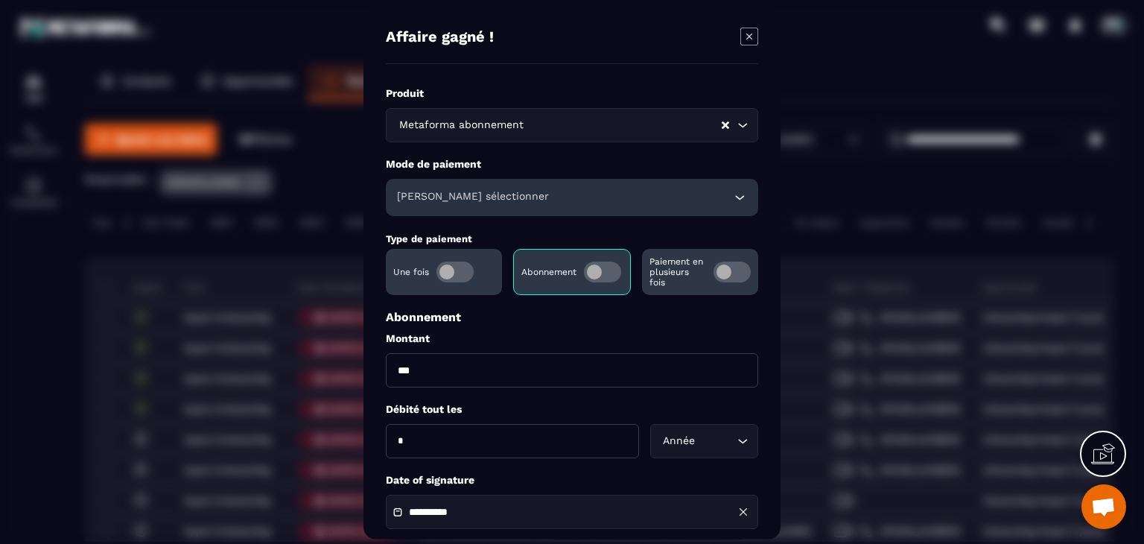
click at [473, 502] on div "**********" at bounding box center [572, 511] width 372 height 34
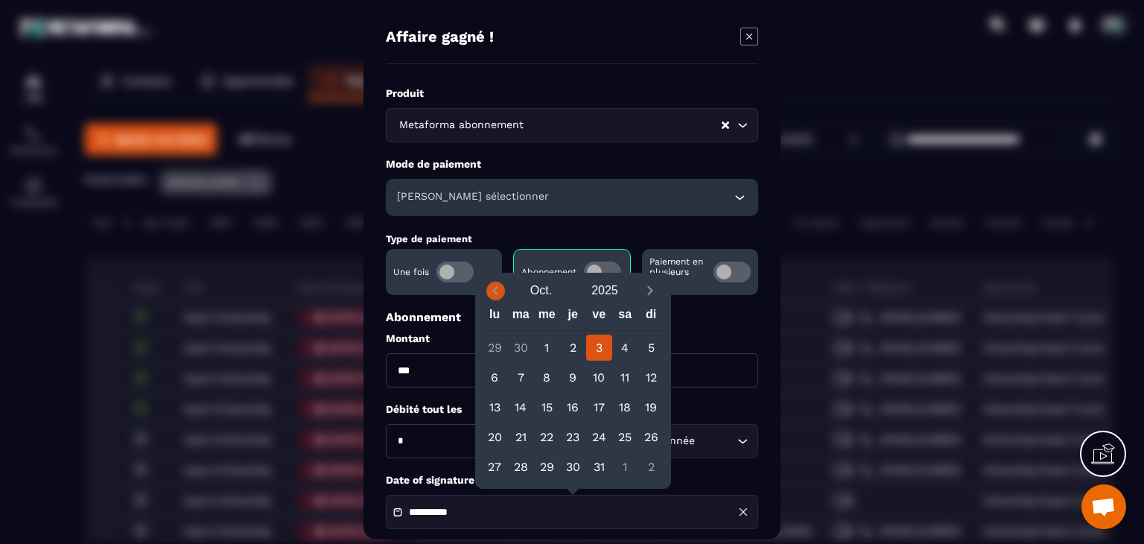
click at [491, 293] on icon "Previous month" at bounding box center [495, 290] width 15 height 15
click at [563, 377] on div "10" at bounding box center [573, 377] width 26 height 26
type input "**********"
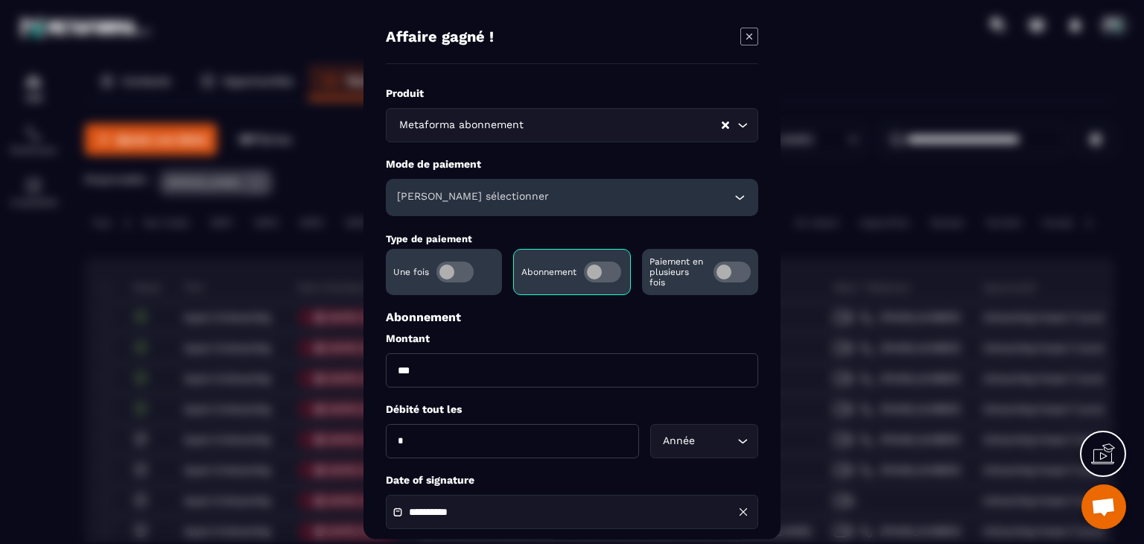
click at [471, 186] on div "Veuillez sélectionner" at bounding box center [572, 197] width 372 height 37
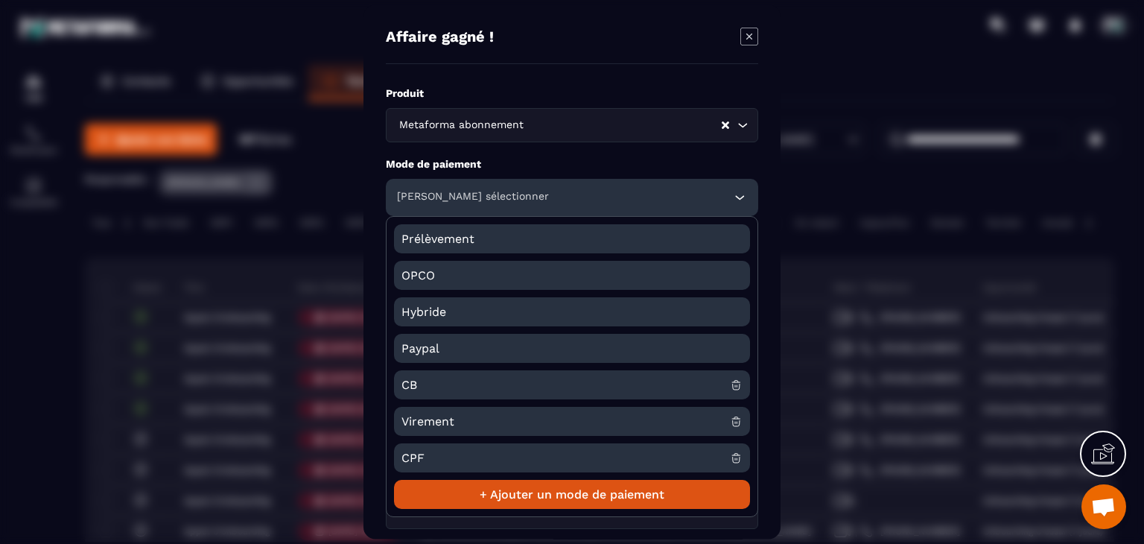
click at [428, 394] on span "CB" at bounding box center [565, 384] width 328 height 29
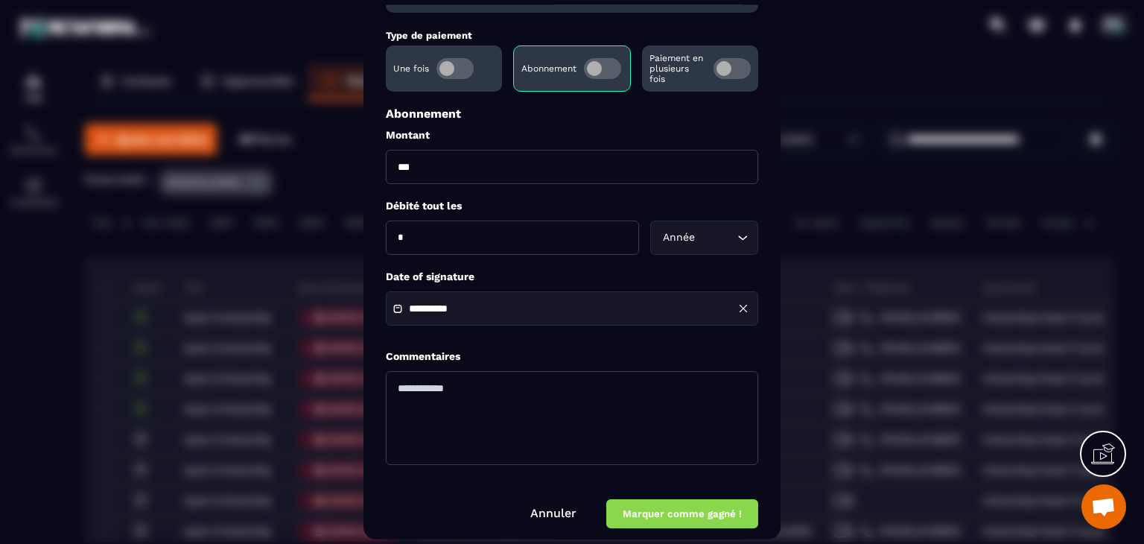
scroll to position [214, 0]
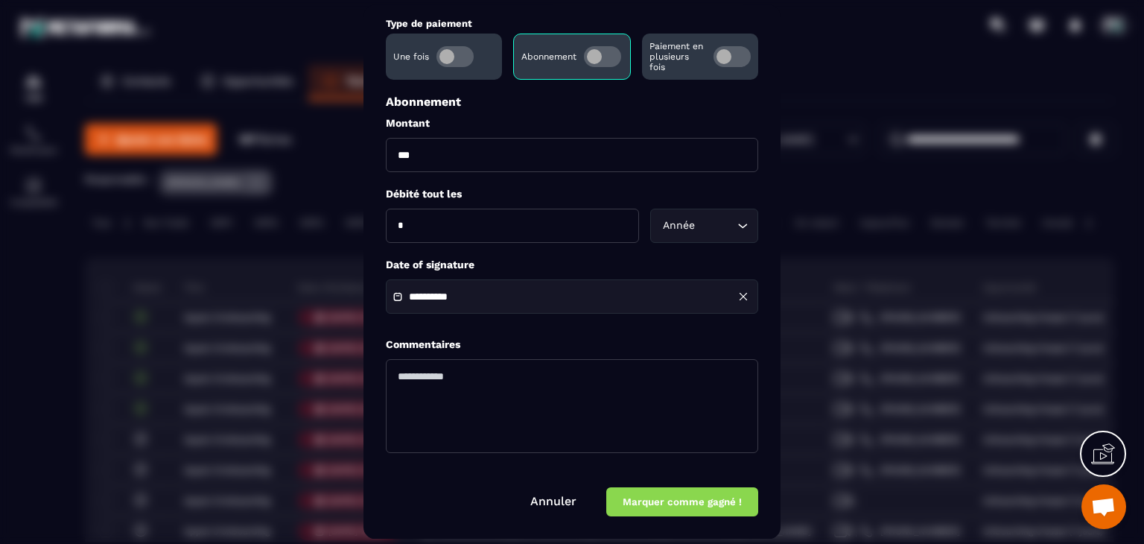
click at [650, 504] on button "Marquer comme gagné !" at bounding box center [682, 502] width 152 height 29
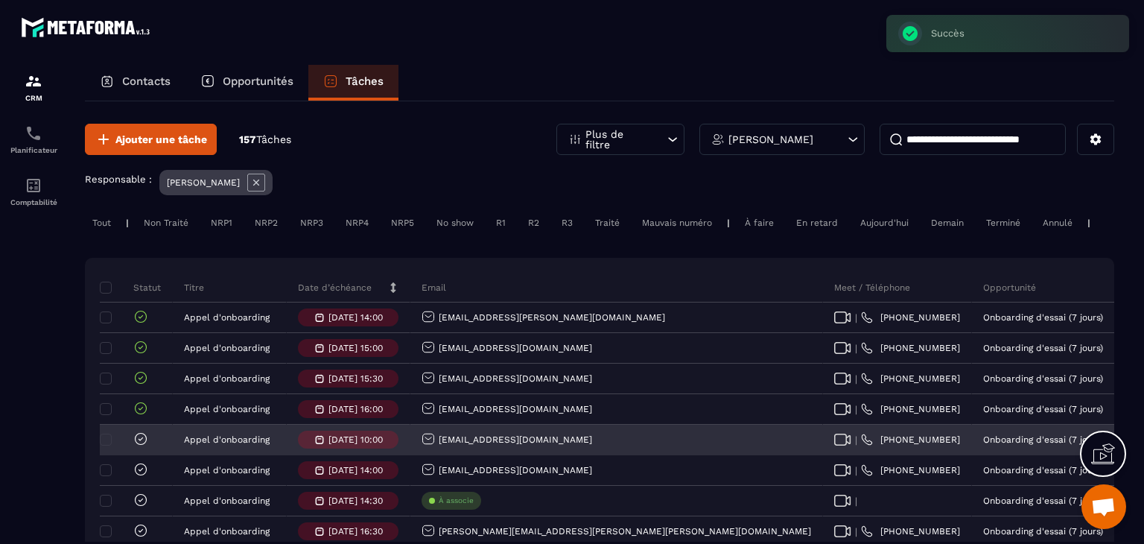
click at [148, 452] on div at bounding box center [136, 439] width 73 height 31
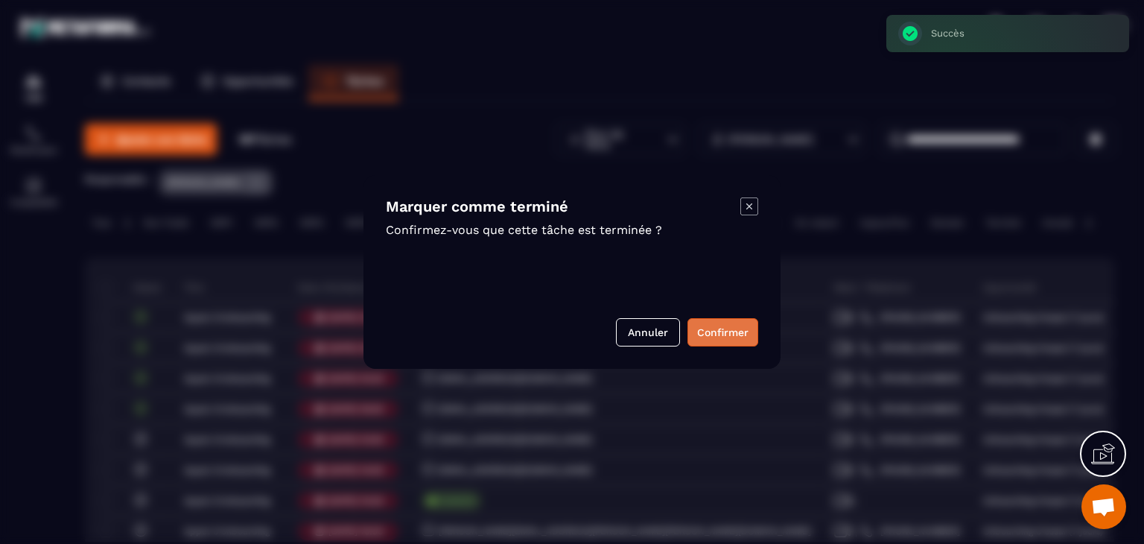
click at [697, 332] on button "Confirmer" at bounding box center [722, 332] width 71 height 28
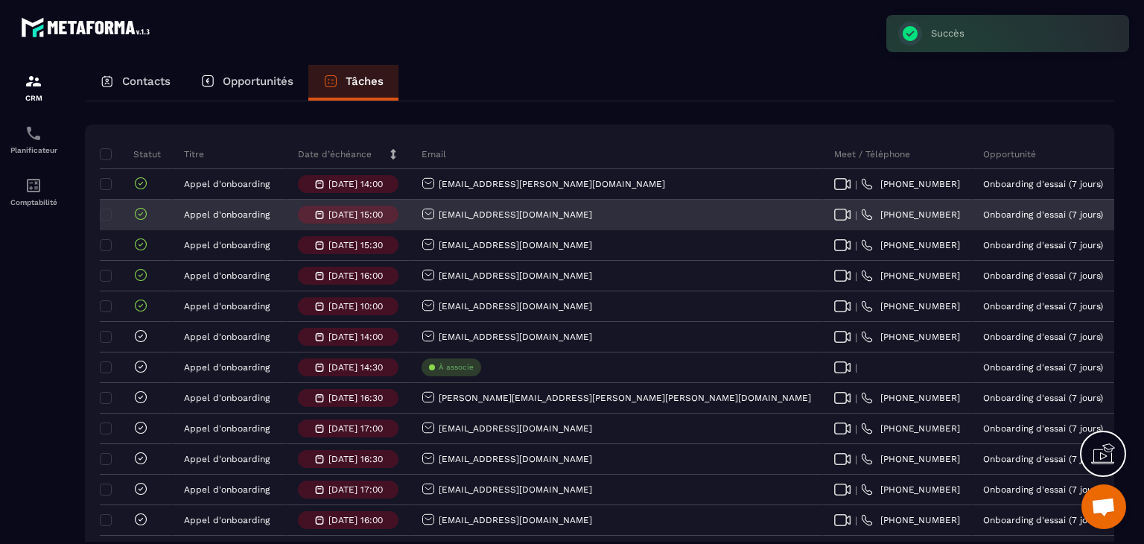
scroll to position [149, 0]
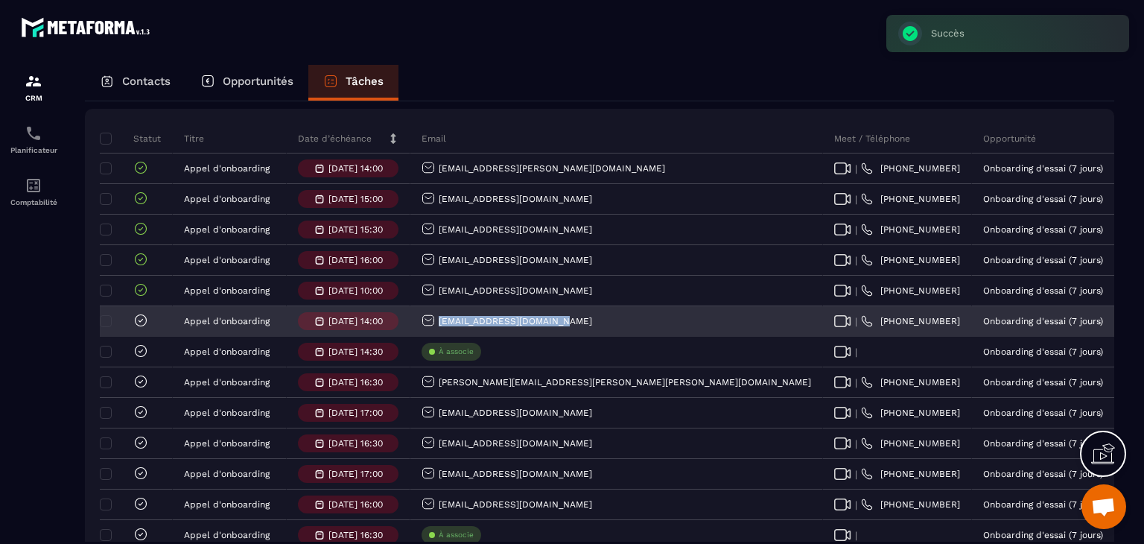
drag, startPoint x: 564, startPoint y: 334, endPoint x: 443, endPoint y: 344, distance: 121.8
click at [443, 337] on div "Hecketsweilerm@gmail.com" at bounding box center [616, 322] width 412 height 30
copy p "Hecketsweilerm@gmail.com"
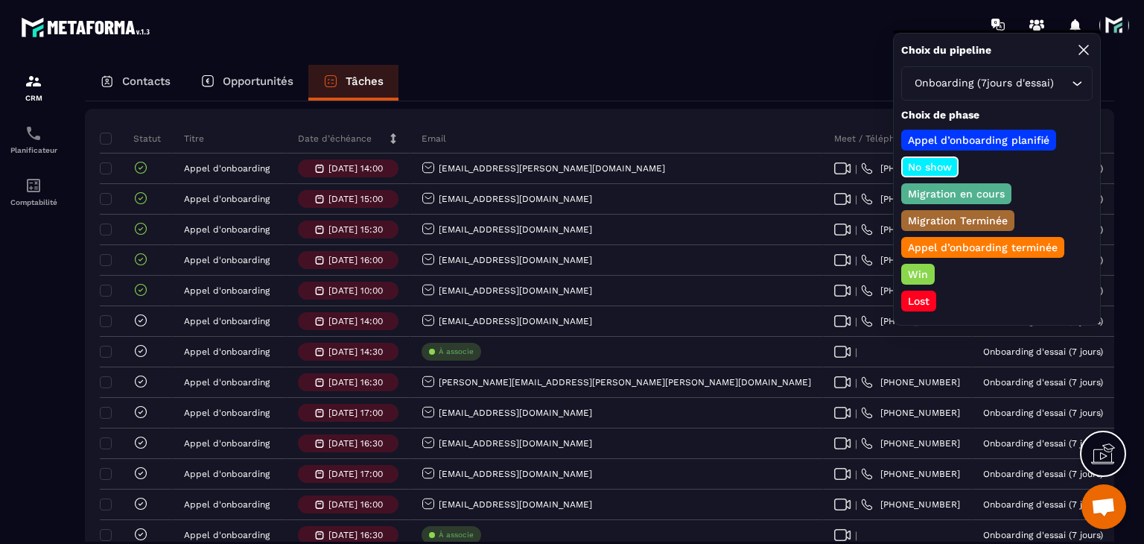
click at [925, 273] on p "Win" at bounding box center [917, 274] width 25 height 15
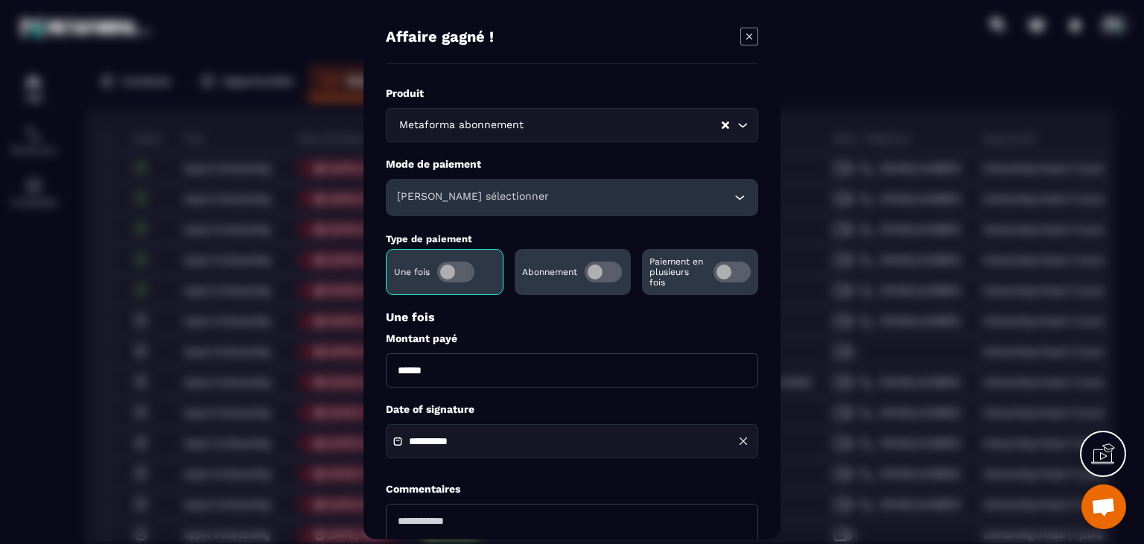
click at [596, 267] on span "Modal window" at bounding box center [602, 271] width 37 height 21
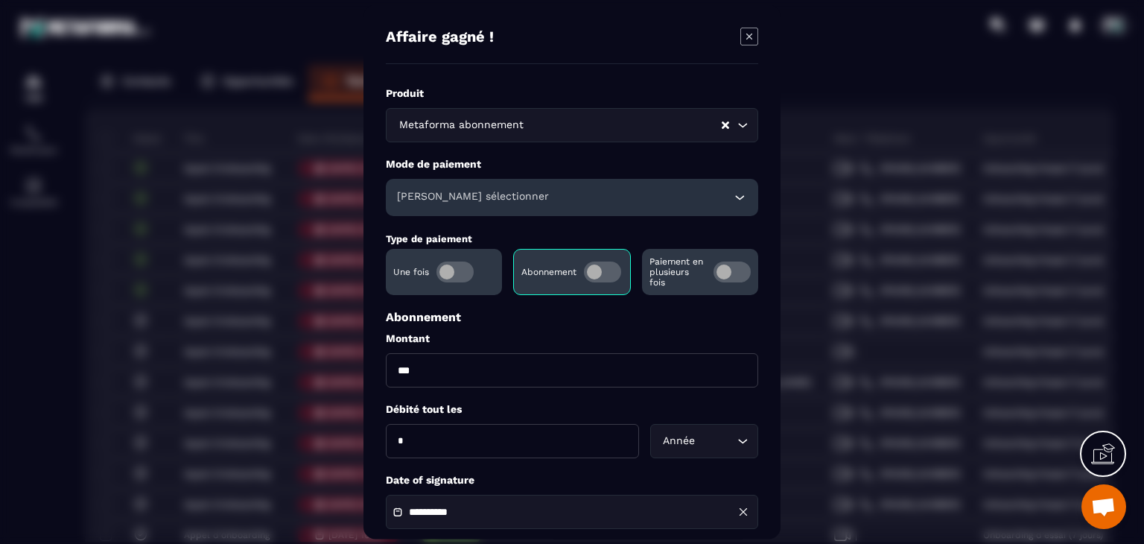
click at [434, 204] on div "Veuillez sélectionner" at bounding box center [572, 197] width 372 height 37
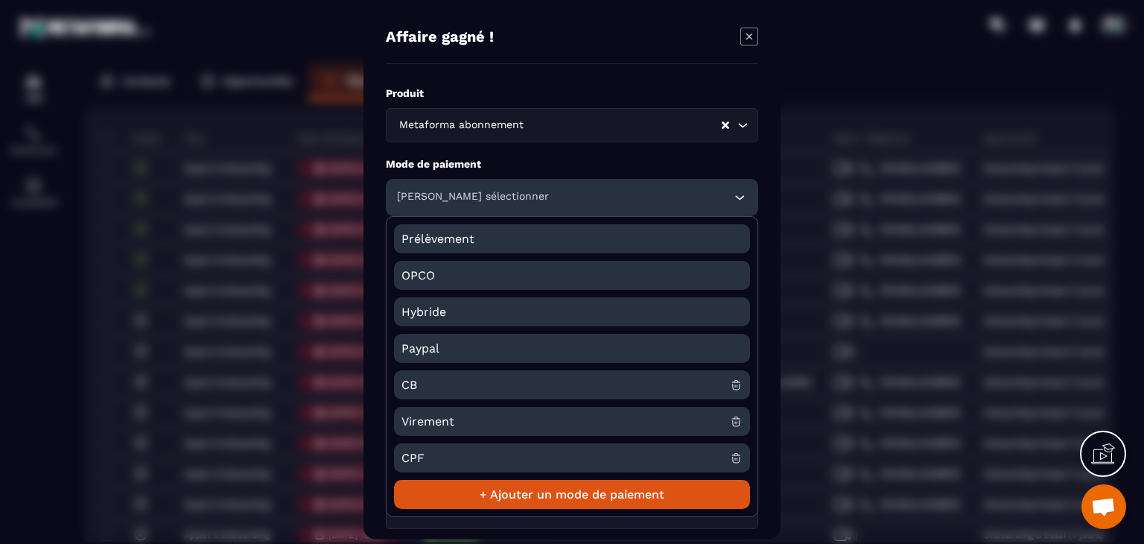
click at [446, 385] on span "CB" at bounding box center [565, 384] width 328 height 29
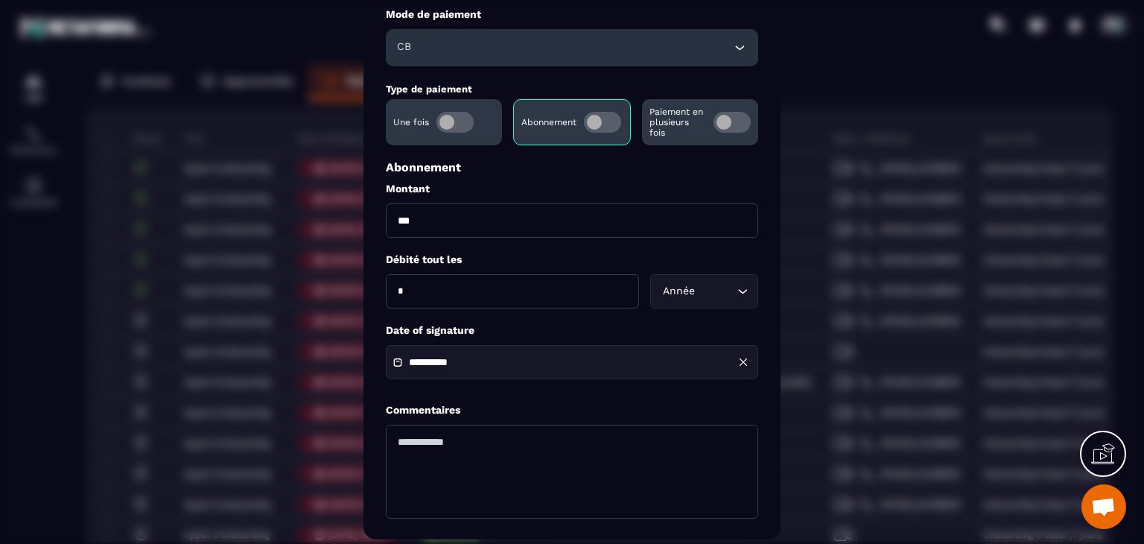
click at [460, 366] on input "**********" at bounding box center [461, 362] width 104 height 11
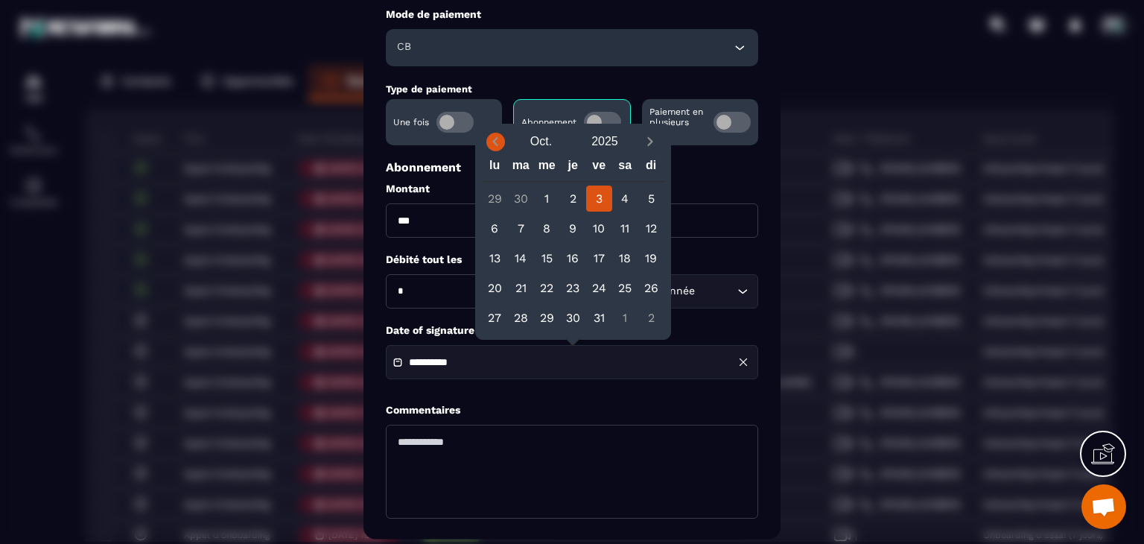
click at [497, 144] on icon "Previous month" at bounding box center [495, 141] width 15 height 15
click at [491, 257] on div "14" at bounding box center [495, 258] width 26 height 26
type input "**********"
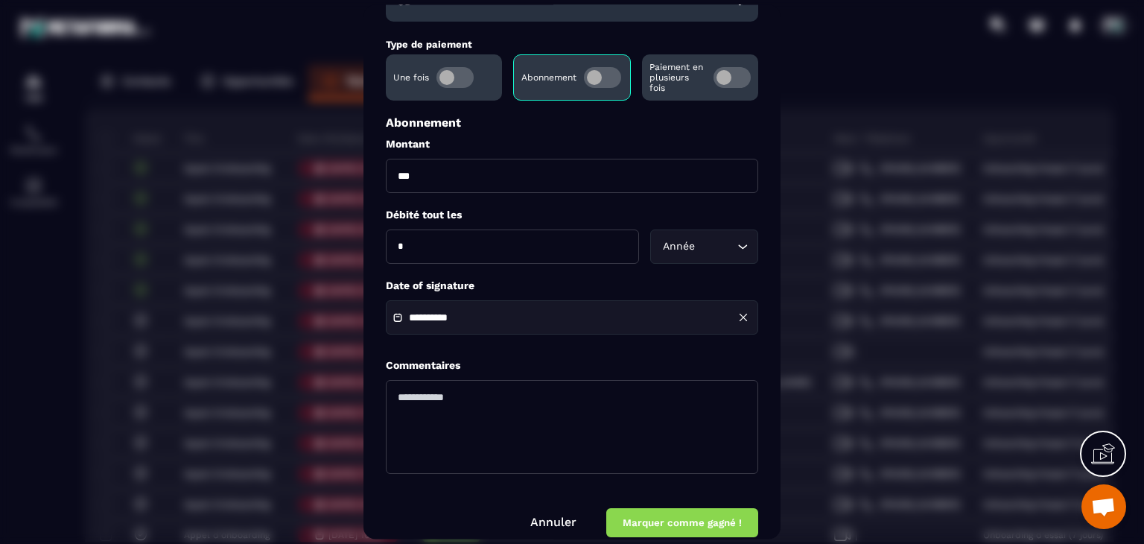
scroll to position [214, 0]
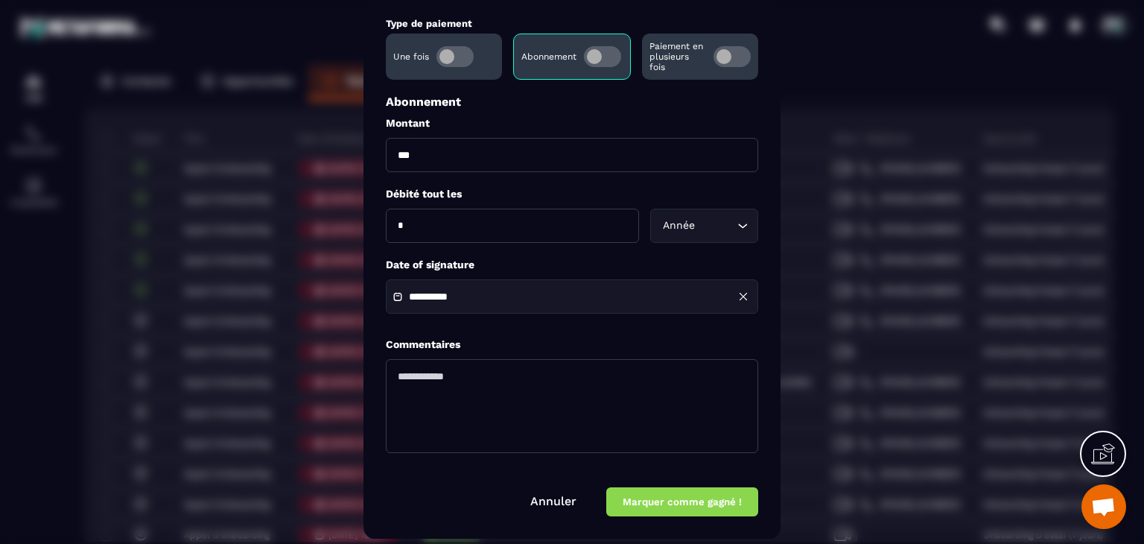
drag, startPoint x: 687, startPoint y: 502, endPoint x: 687, endPoint y: 494, distance: 8.2
click at [687, 499] on button "Marquer comme gagné !" at bounding box center [682, 502] width 152 height 29
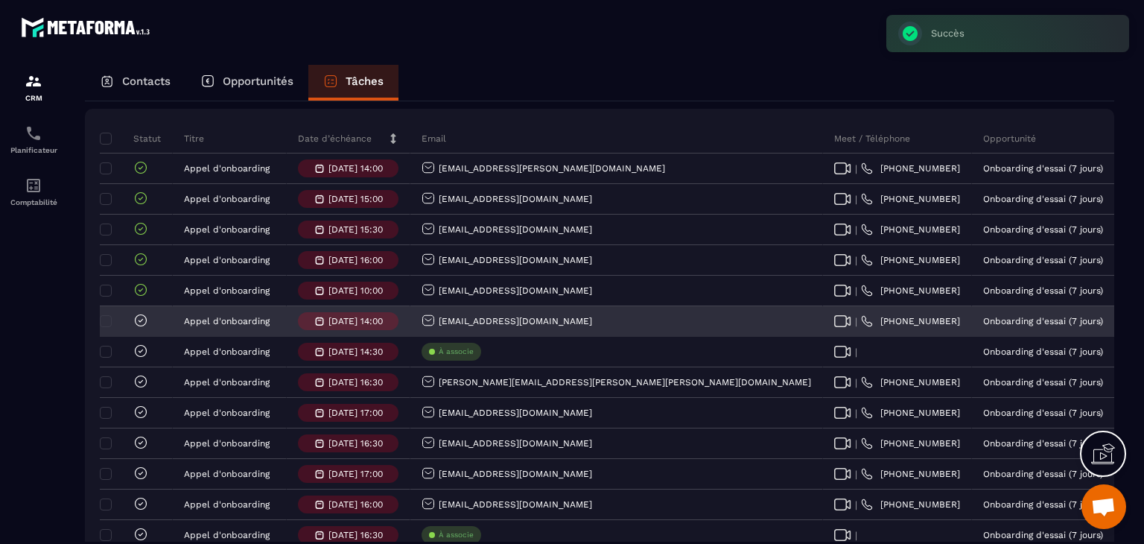
click at [142, 328] on icon at bounding box center [140, 320] width 15 height 15
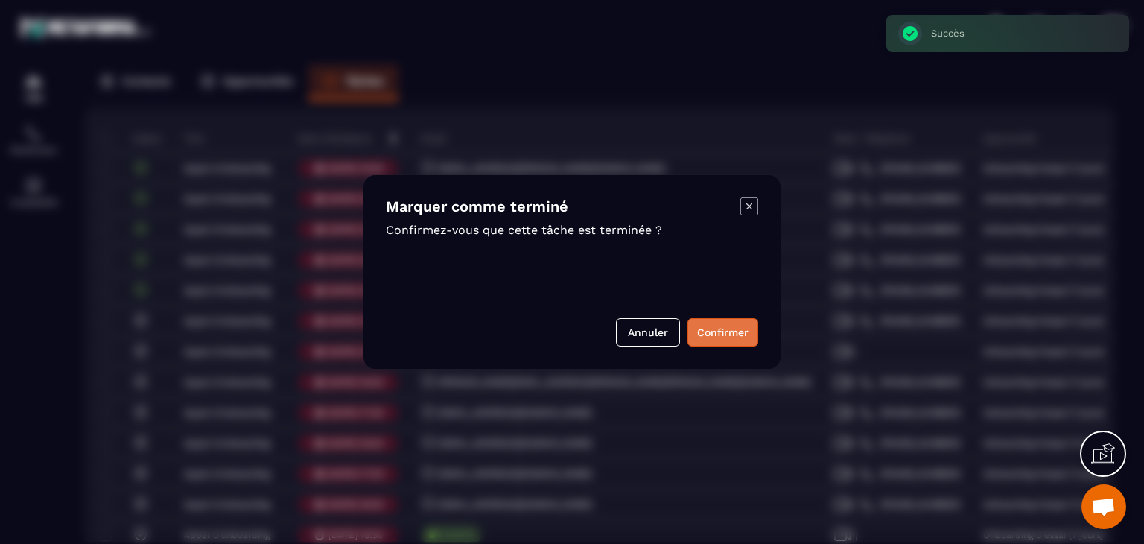
click at [735, 325] on button "Confirmer" at bounding box center [722, 332] width 71 height 28
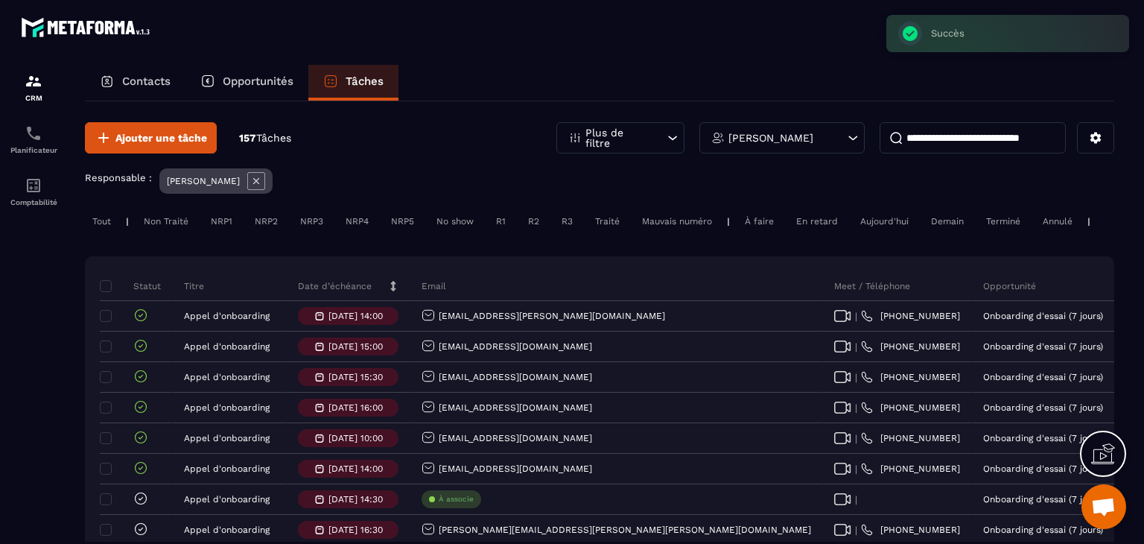
scroll to position [0, 0]
